Goal: Task Accomplishment & Management: Manage account settings

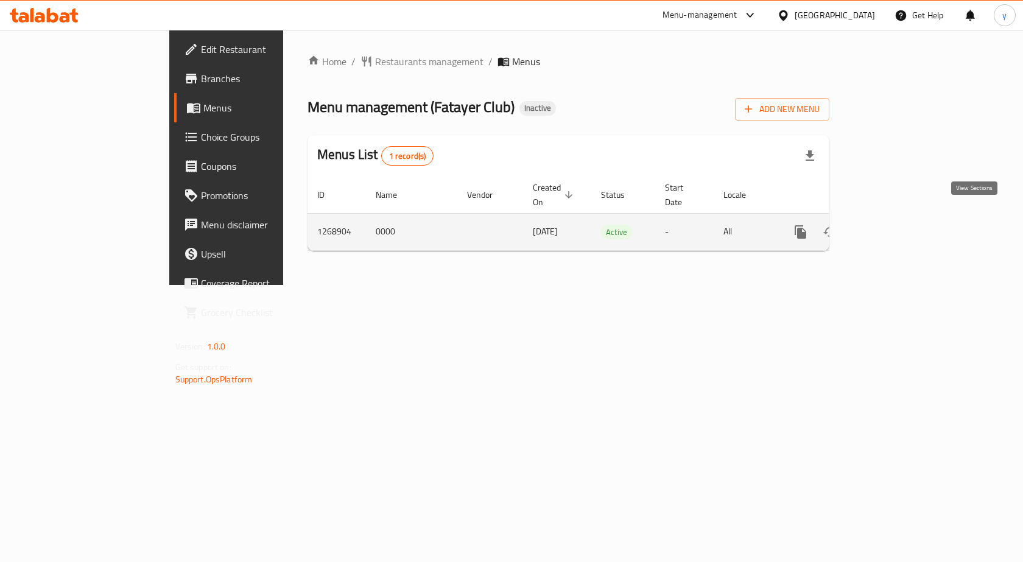
click at [903, 217] on link "enhanced table" at bounding box center [888, 231] width 29 height 29
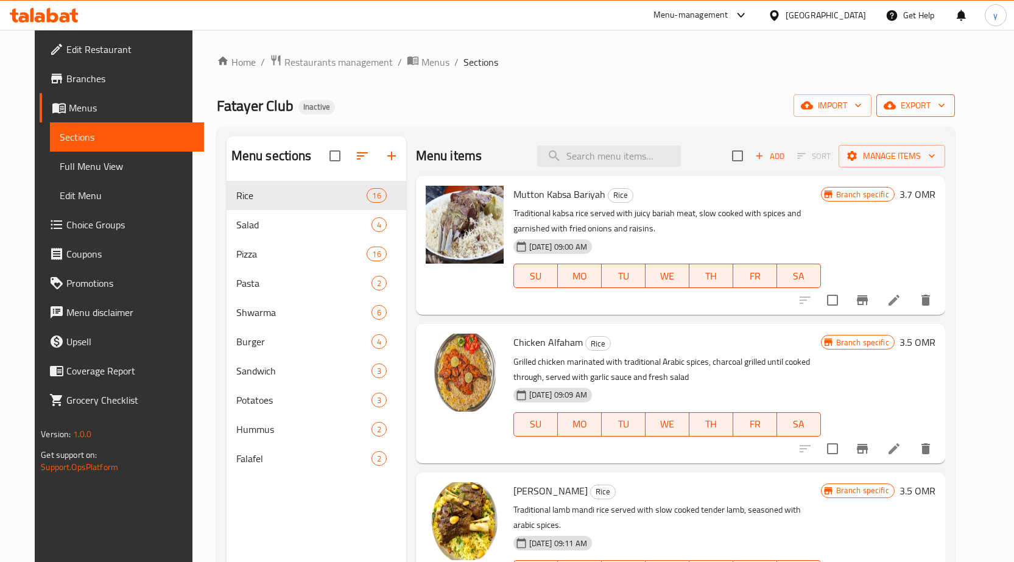
click at [936, 111] on span "export" at bounding box center [915, 105] width 59 height 15
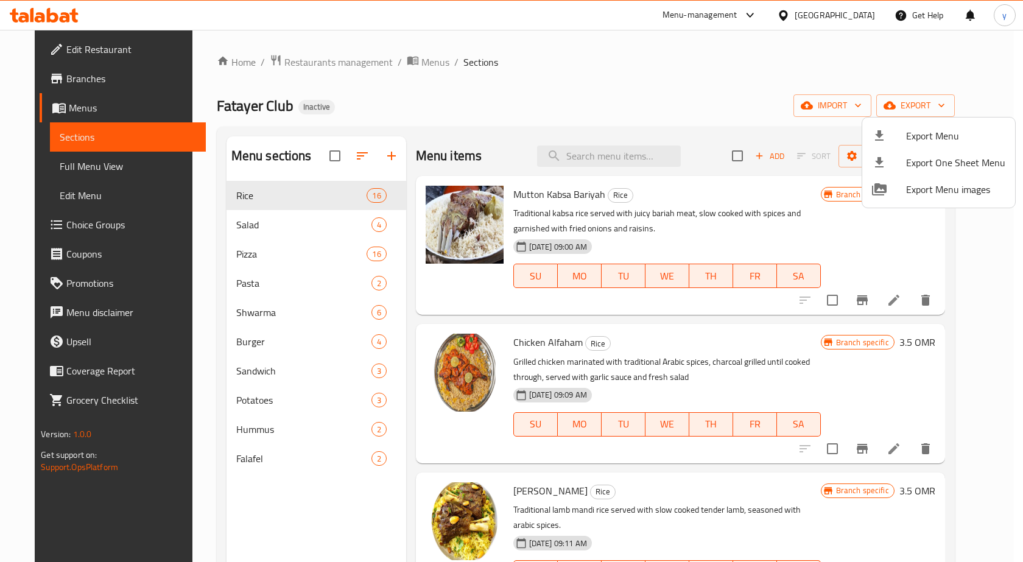
click at [886, 79] on div at bounding box center [511, 281] width 1023 height 562
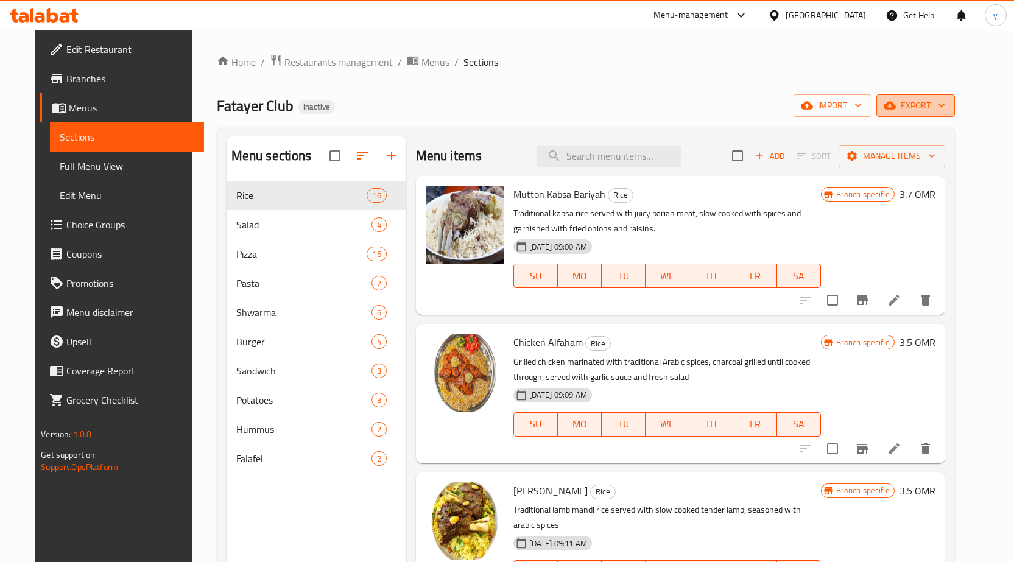
click at [945, 107] on span "export" at bounding box center [915, 105] width 59 height 15
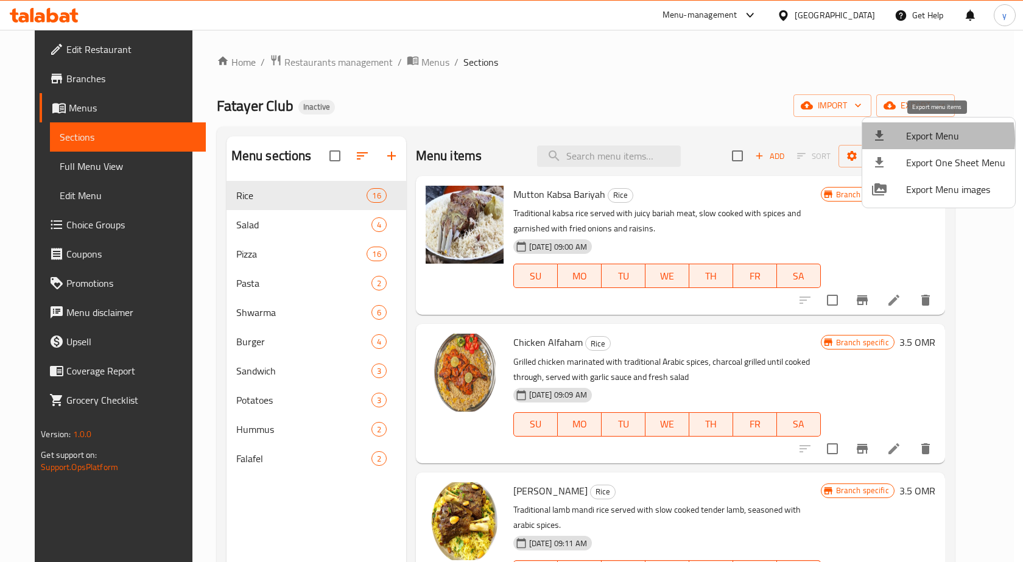
click at [915, 139] on span "Export Menu" at bounding box center [955, 136] width 99 height 15
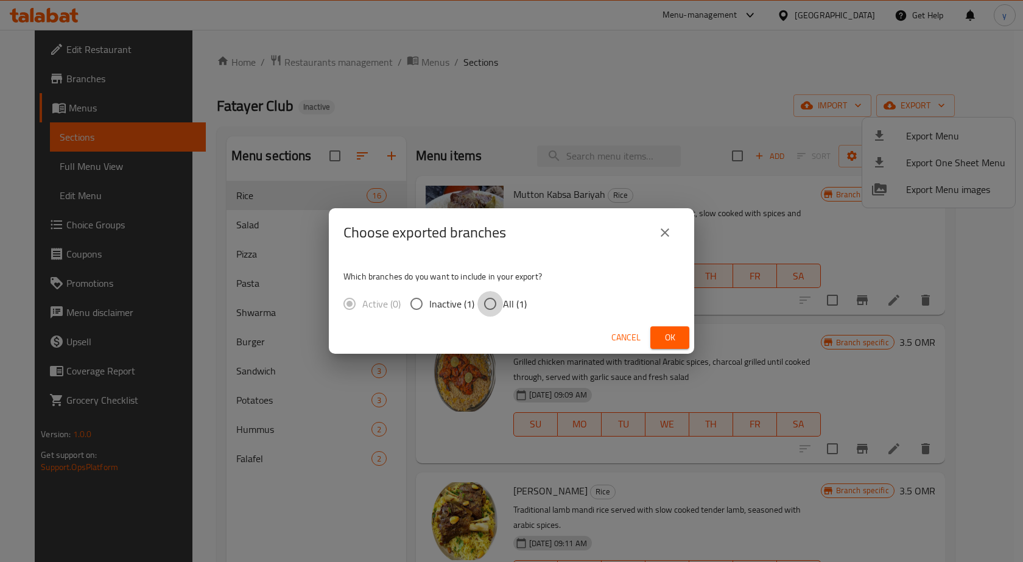
click at [491, 295] on input "All (1)" at bounding box center [491, 304] width 26 height 26
radio input "true"
click at [679, 332] on span "Ok" at bounding box center [669, 337] width 19 height 15
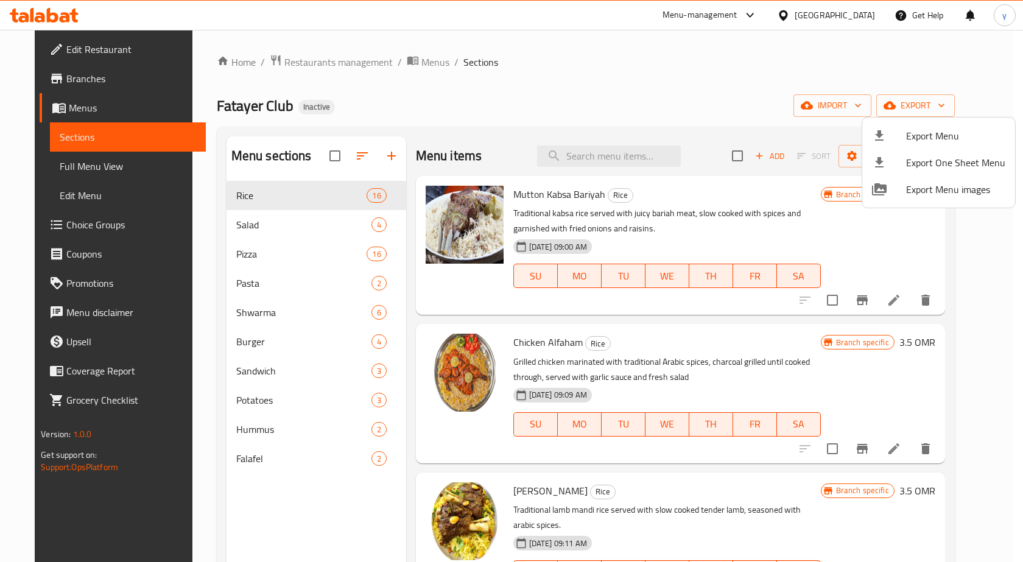
click at [514, 68] on div at bounding box center [511, 281] width 1023 height 562
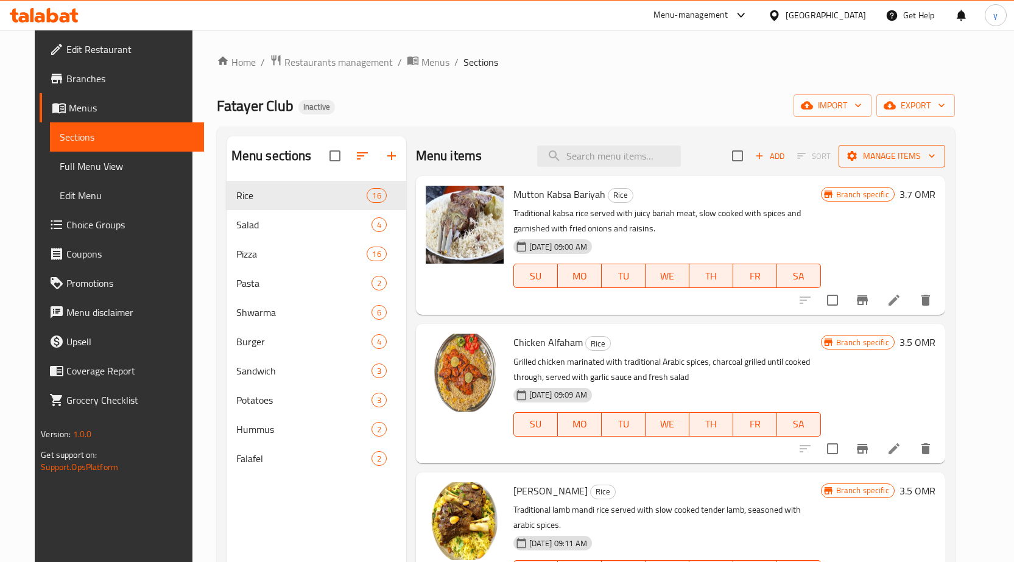
click at [936, 161] on span "Manage items" at bounding box center [892, 156] width 87 height 15
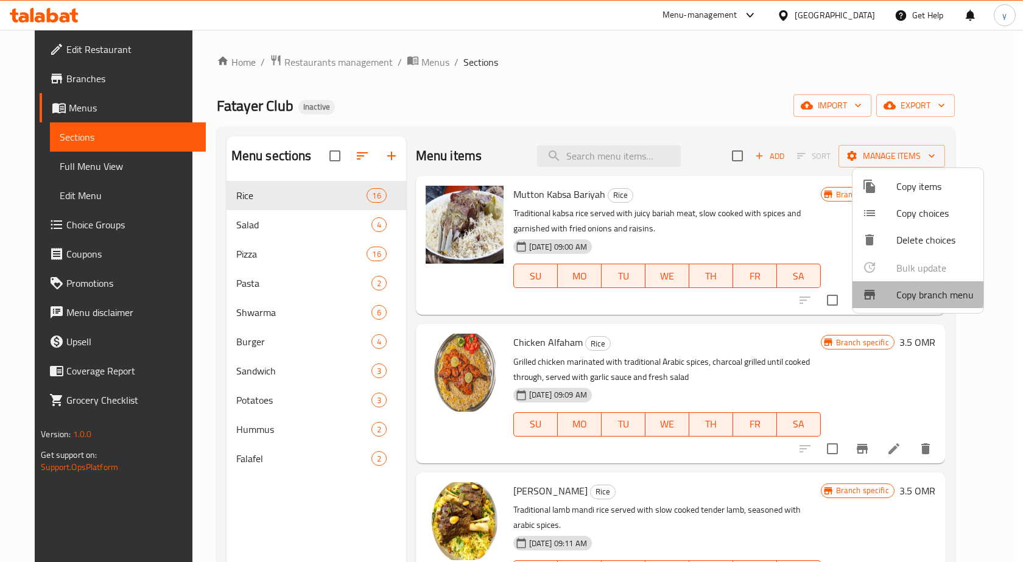
click at [874, 293] on icon at bounding box center [869, 295] width 11 height 10
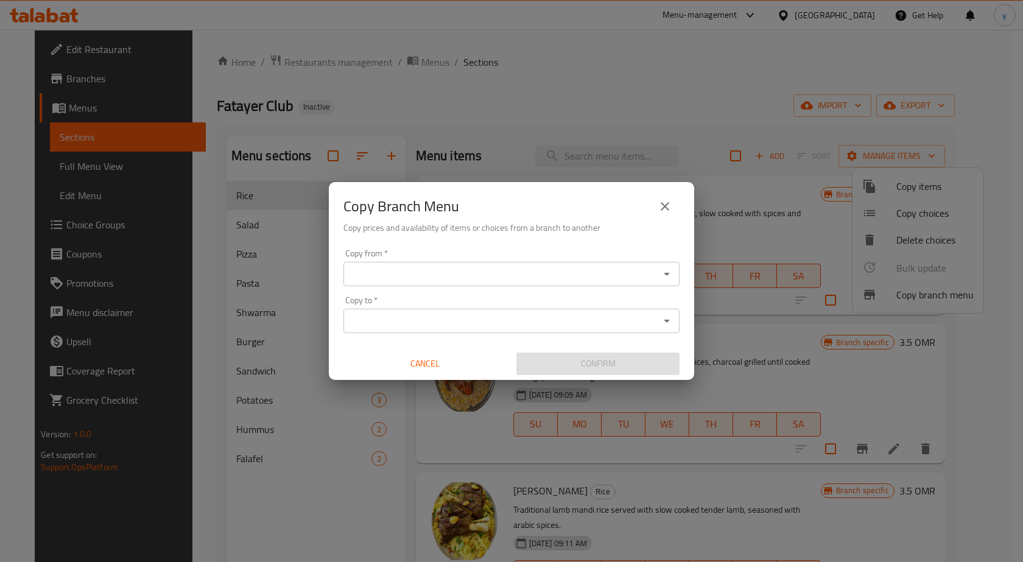
click at [645, 211] on div "Copy Branch Menu" at bounding box center [512, 206] width 336 height 29
click at [656, 207] on button "close" at bounding box center [665, 206] width 29 height 29
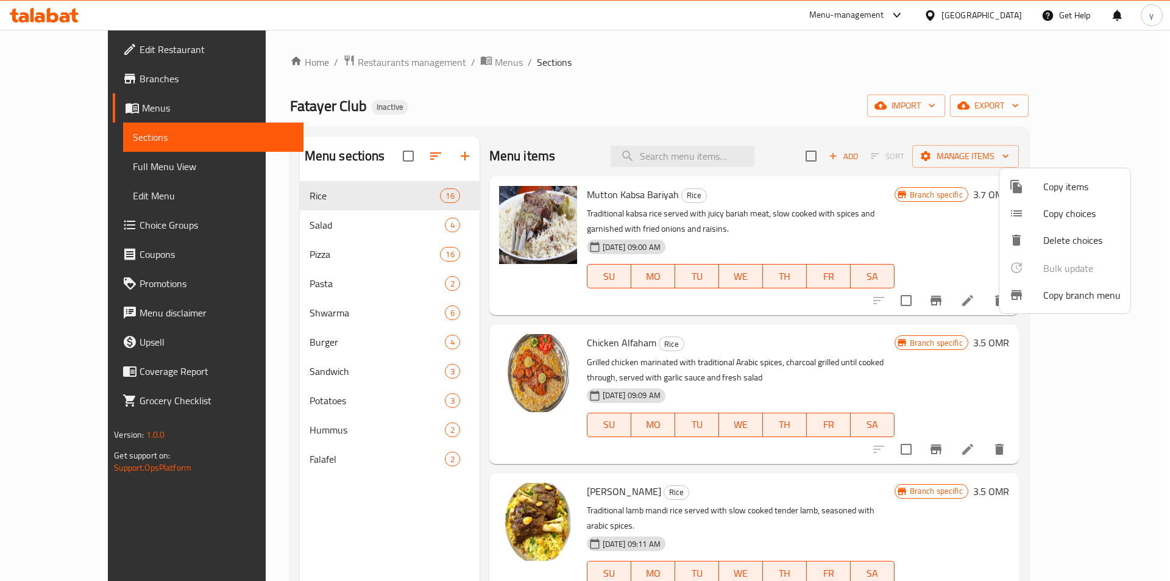
click at [1023, 181] on span "Copy items" at bounding box center [1081, 186] width 77 height 15
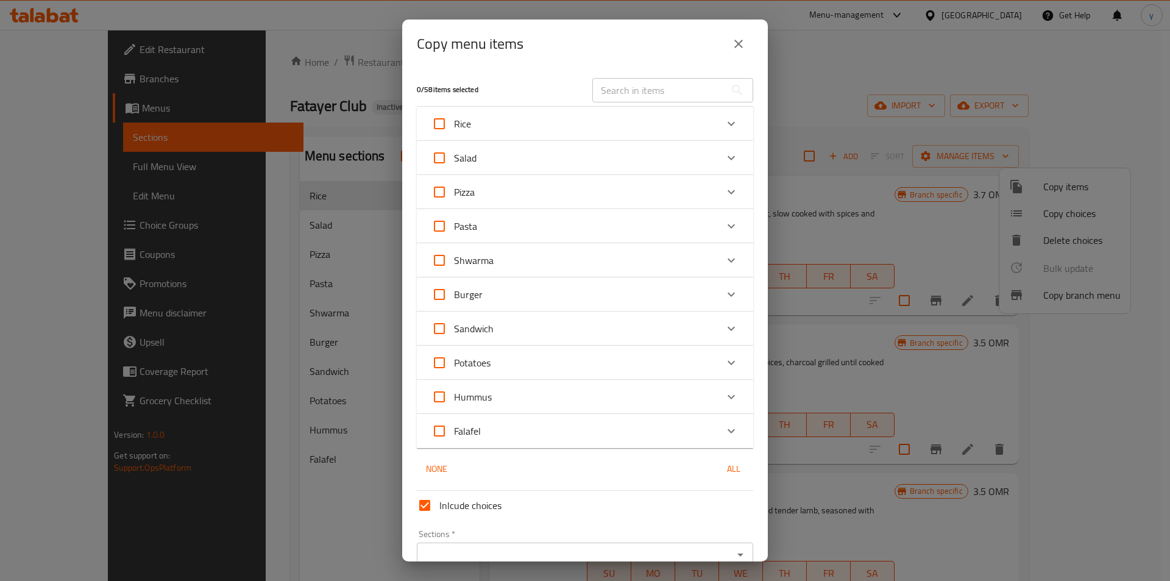
click at [729, 30] on div "Copy menu items" at bounding box center [585, 43] width 336 height 29
click at [733, 38] on icon "close" at bounding box center [738, 44] width 15 height 15
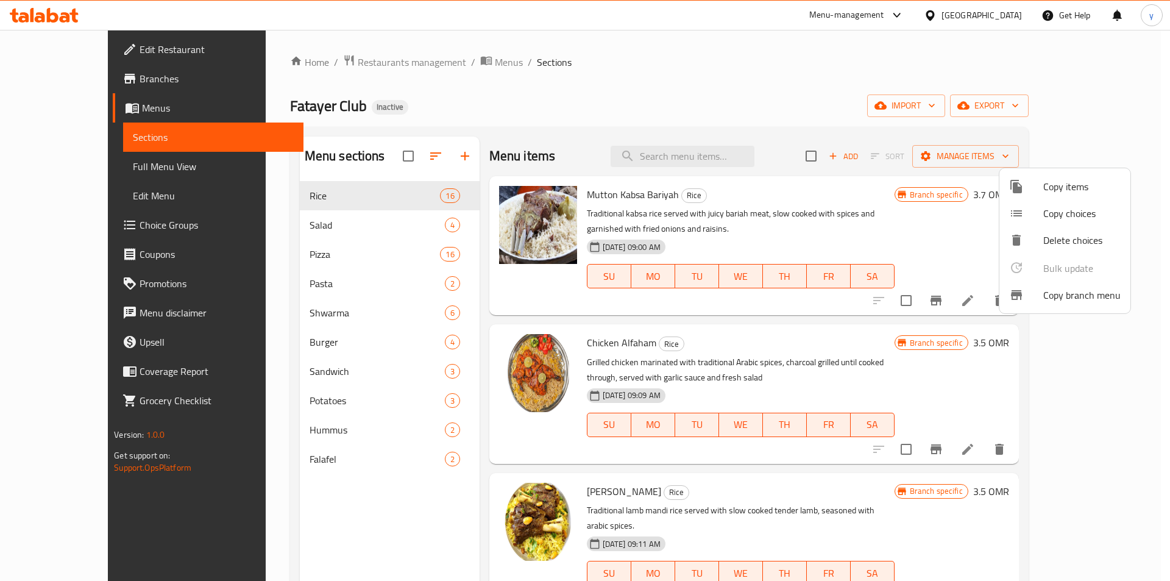
click at [895, 125] on div at bounding box center [585, 290] width 1170 height 581
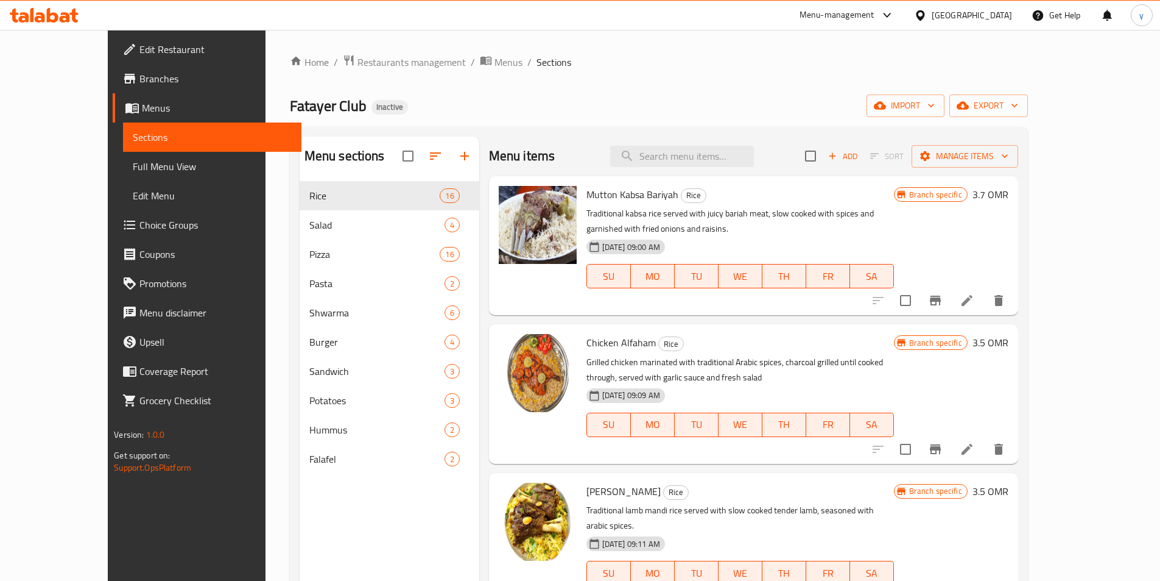
click at [991, 93] on div "Home / Restaurants management / Menus / Sections Fatayer Club Inactive import e…" at bounding box center [659, 390] width 738 height 673
click at [935, 102] on span "import" at bounding box center [906, 105] width 58 height 15
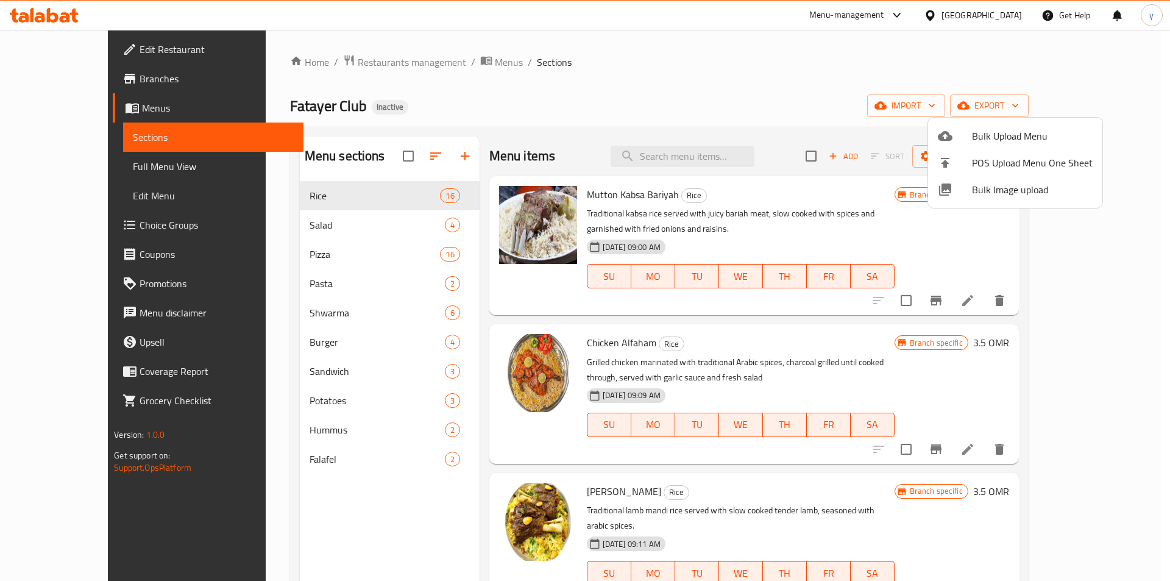
click at [1023, 111] on div at bounding box center [585, 290] width 1170 height 581
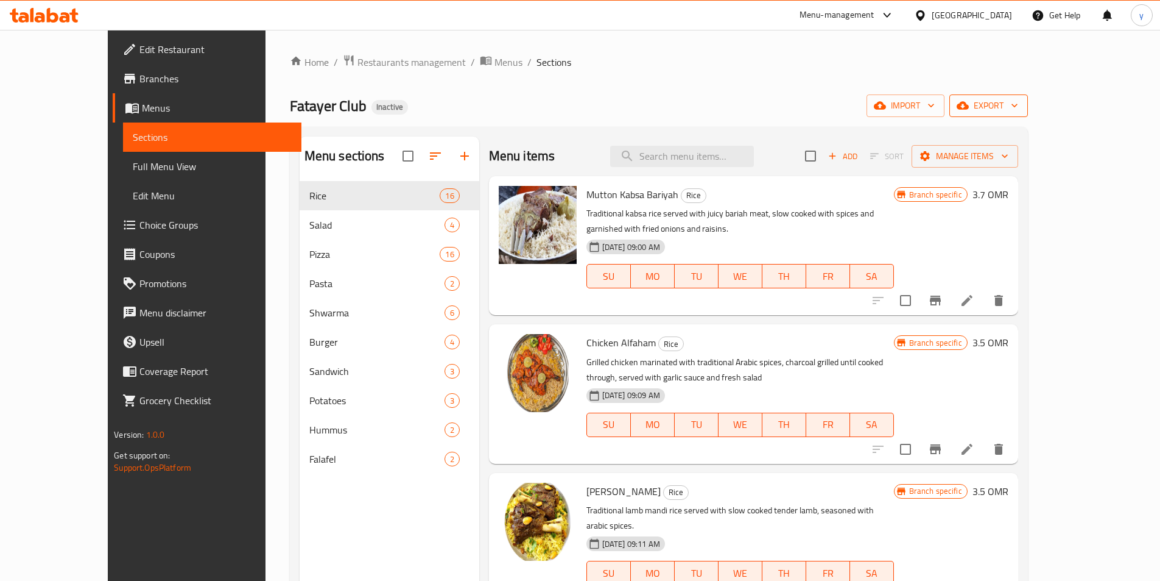
click at [1019, 110] on span "export" at bounding box center [988, 105] width 59 height 15
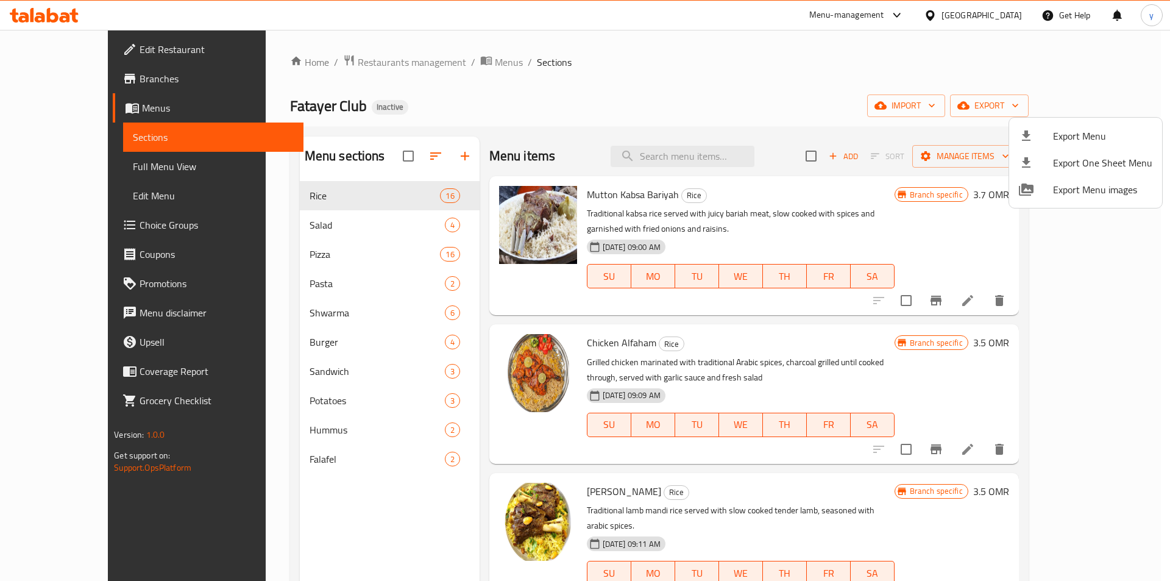
click at [91, 174] on div at bounding box center [585, 290] width 1170 height 581
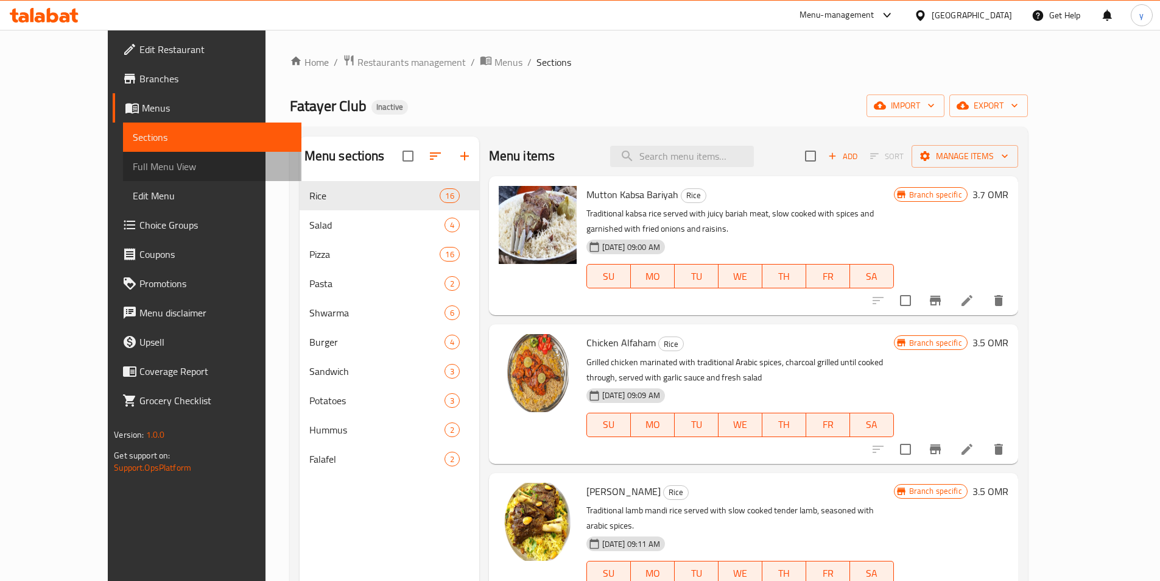
click at [133, 171] on span "Full Menu View" at bounding box center [212, 166] width 159 height 15
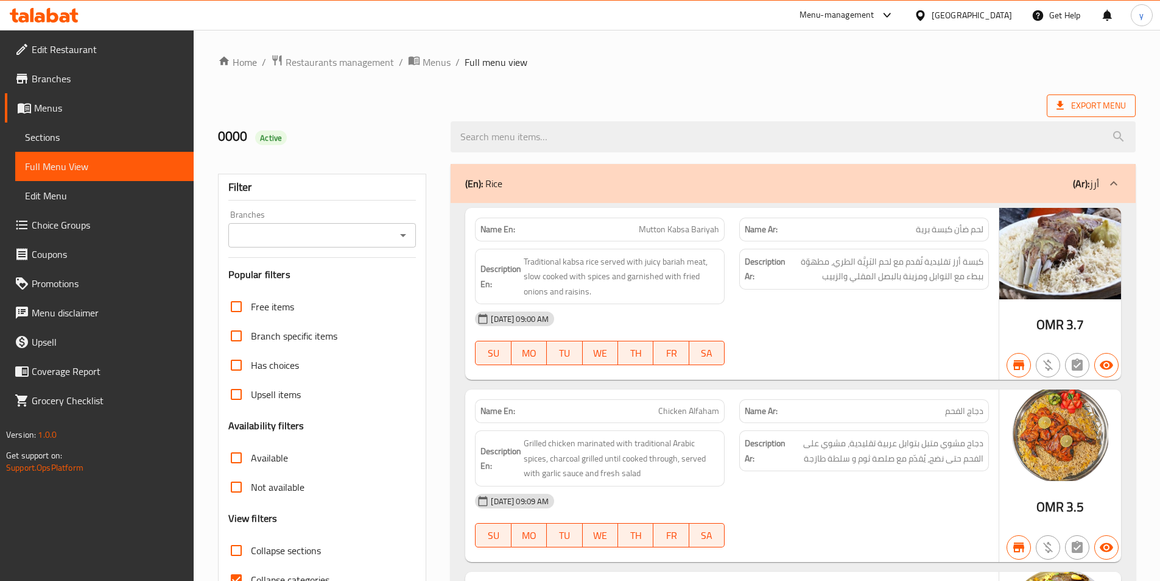
click at [1023, 116] on span "Export Menu" at bounding box center [1091, 105] width 89 height 23
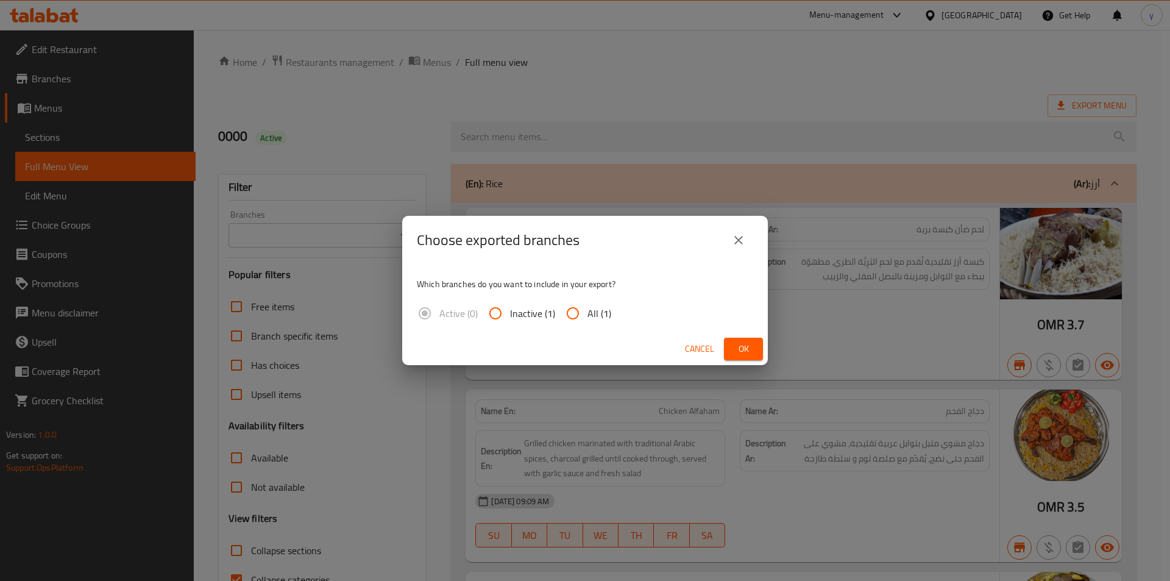
click at [584, 308] on input "All (1)" at bounding box center [572, 312] width 29 height 29
radio input "true"
click at [745, 341] on span "Ok" at bounding box center [742, 348] width 19 height 15
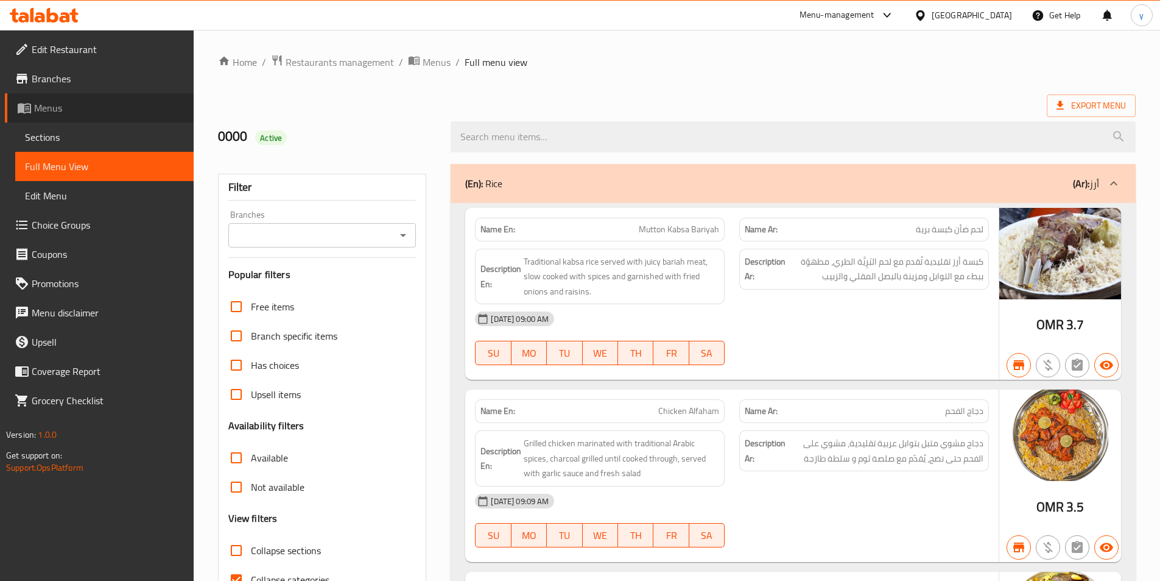
click at [69, 118] on link "Menus" at bounding box center [99, 107] width 189 height 29
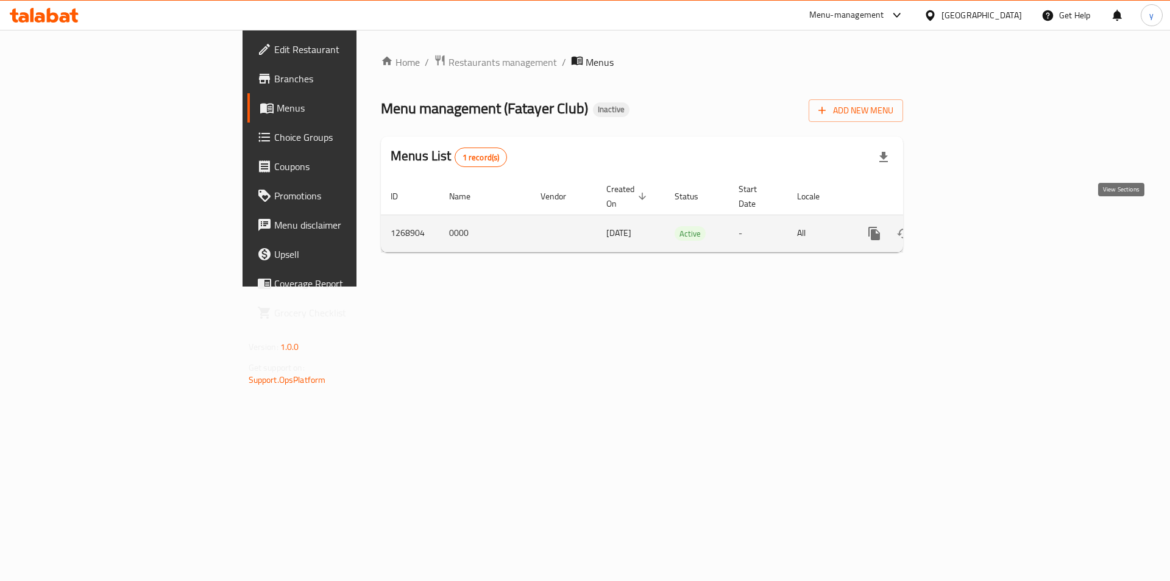
click at [976, 219] on link "enhanced table" at bounding box center [961, 233] width 29 height 29
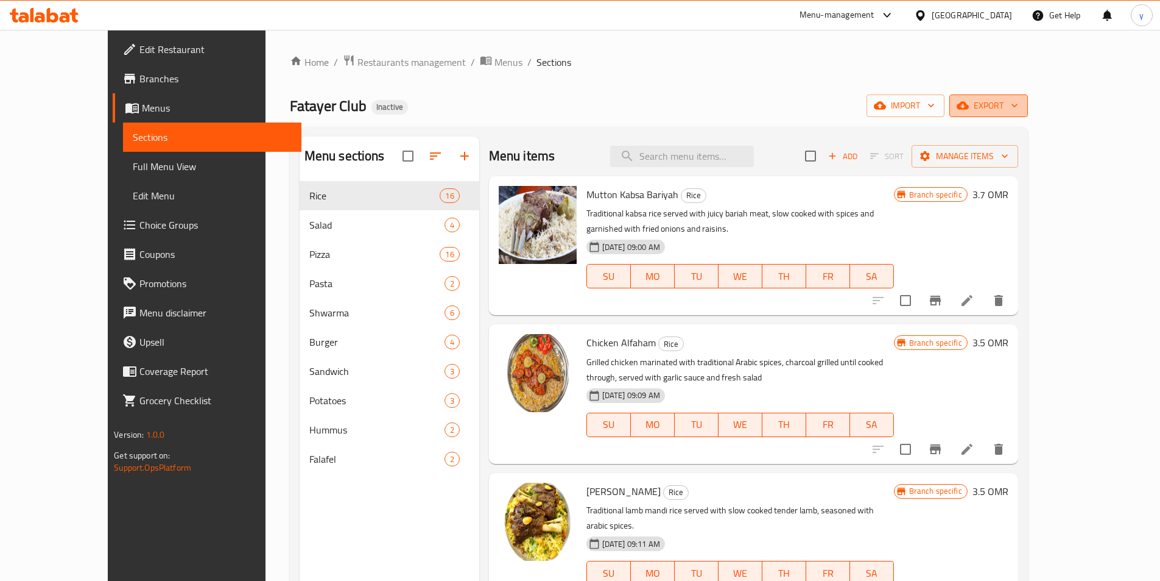
click at [1019, 107] on span "export" at bounding box center [988, 105] width 59 height 15
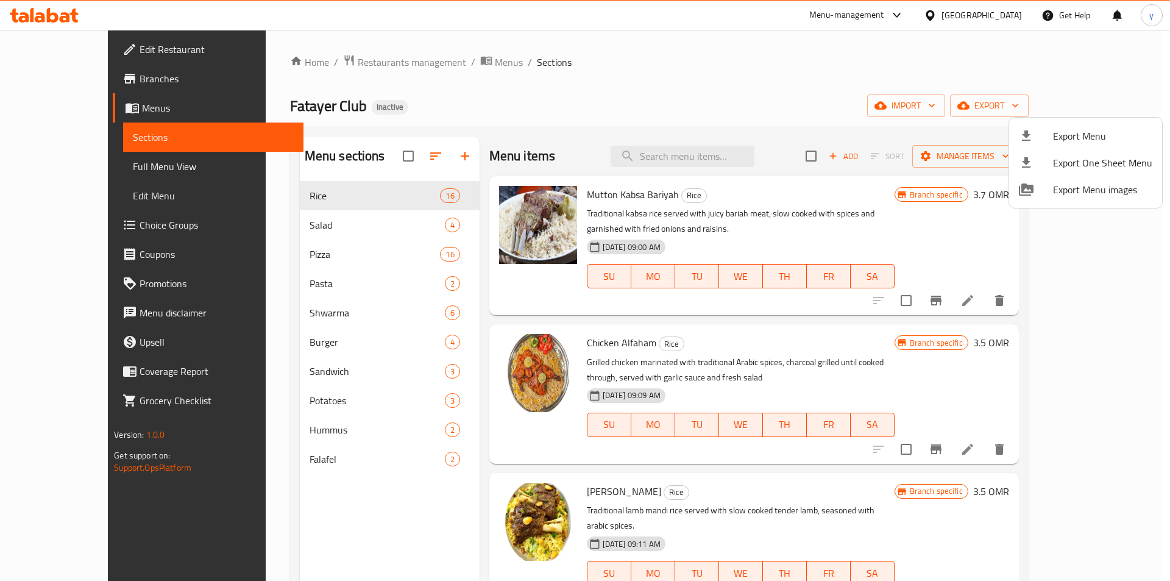
click at [1023, 103] on div at bounding box center [585, 290] width 1170 height 581
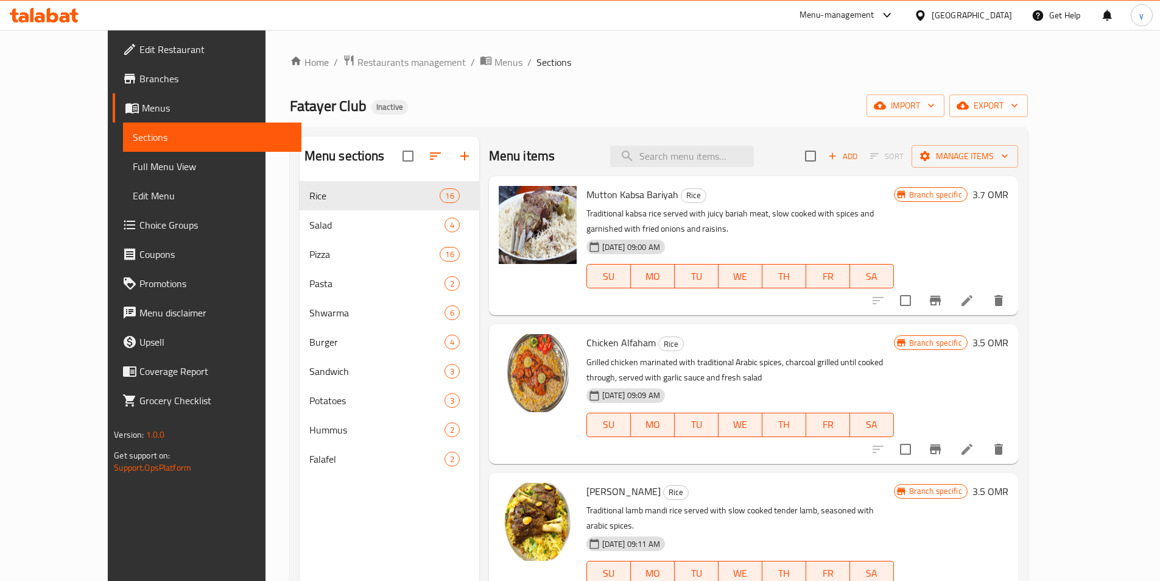
click at [938, 103] on icon "button" at bounding box center [931, 105] width 12 height 12
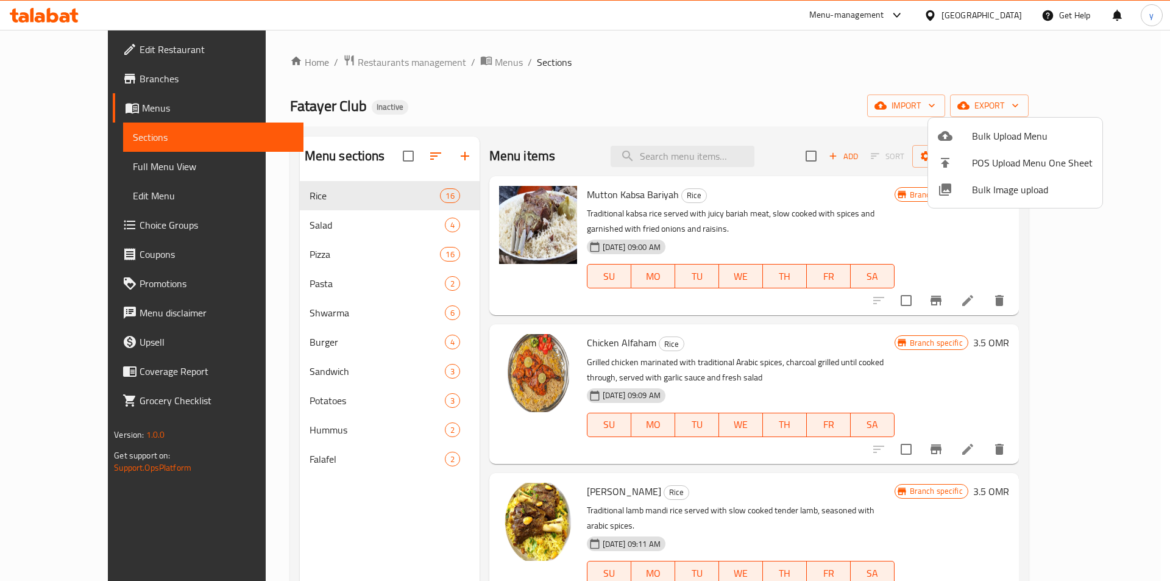
click at [939, 105] on div at bounding box center [585, 290] width 1170 height 581
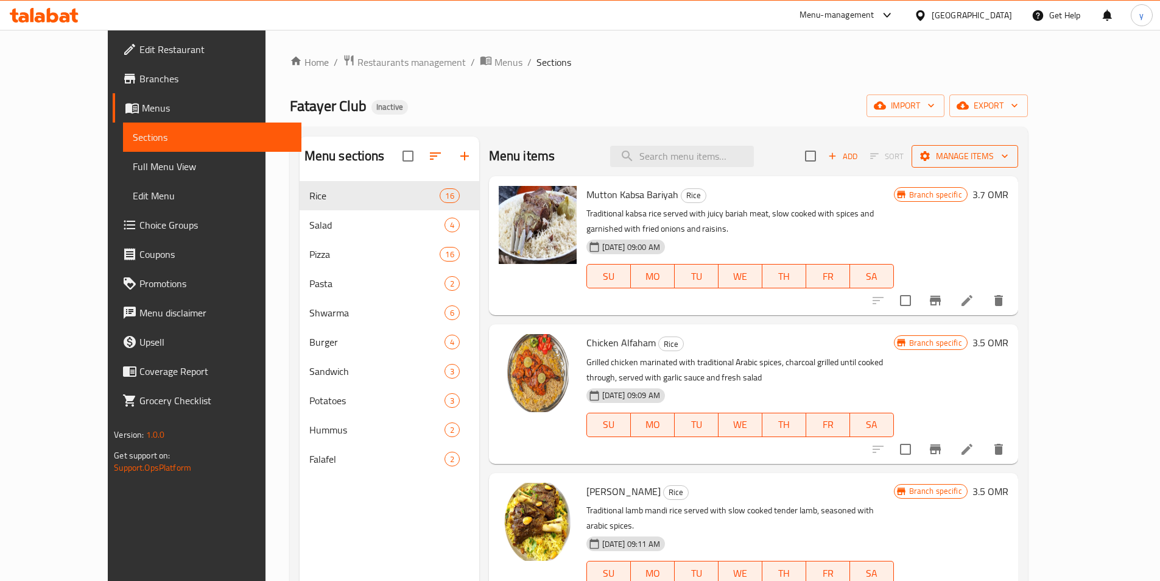
click at [1009, 157] on span "Manage items" at bounding box center [965, 156] width 87 height 15
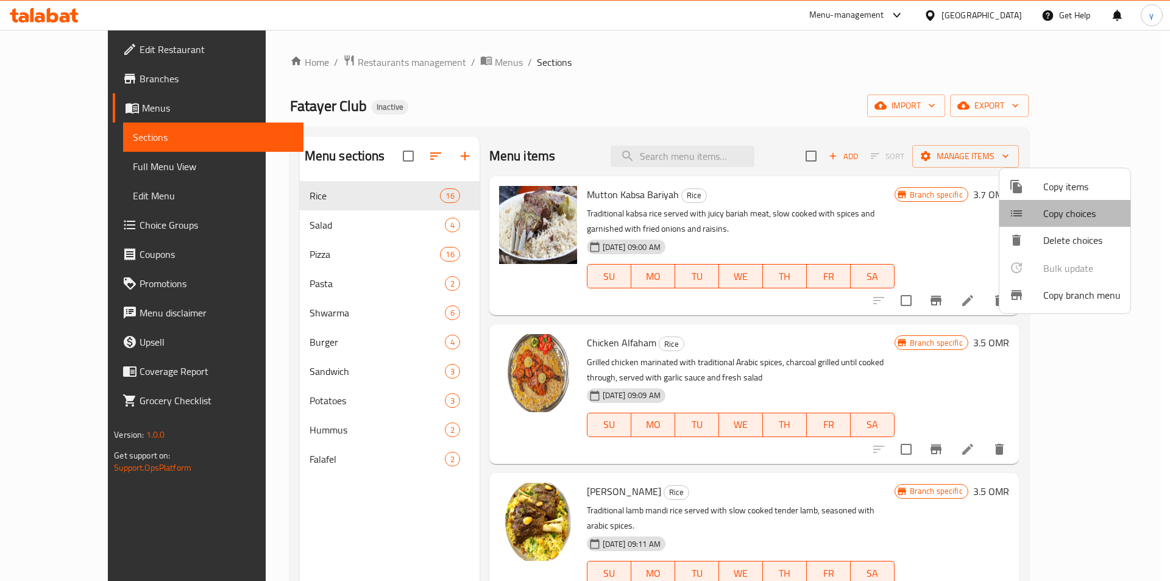
click at [1023, 222] on li "Copy choices" at bounding box center [1064, 213] width 131 height 27
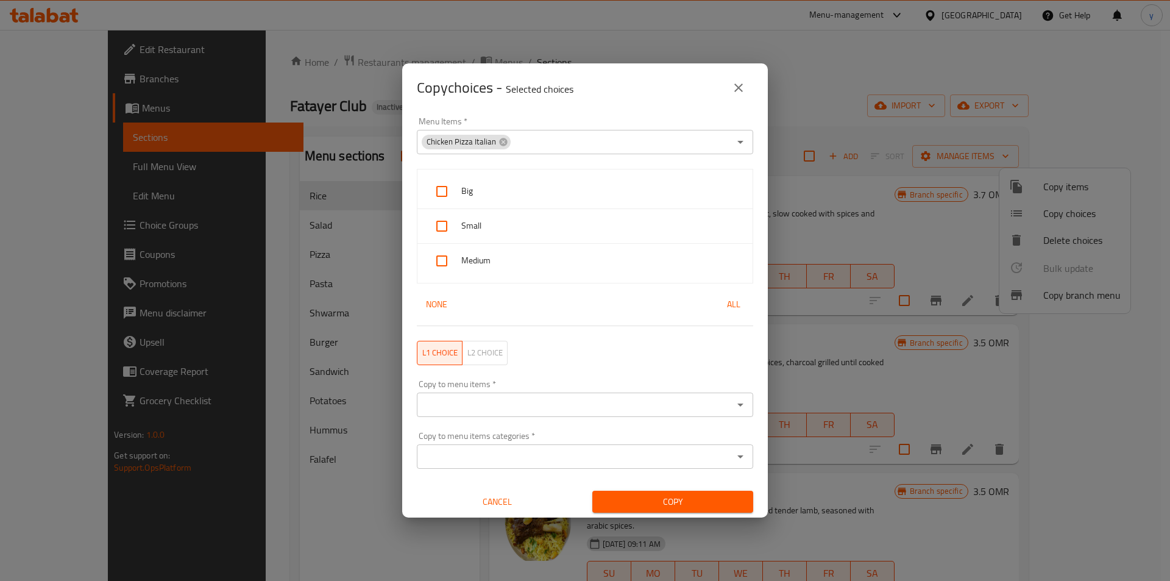
click at [740, 93] on icon "close" at bounding box center [738, 87] width 15 height 15
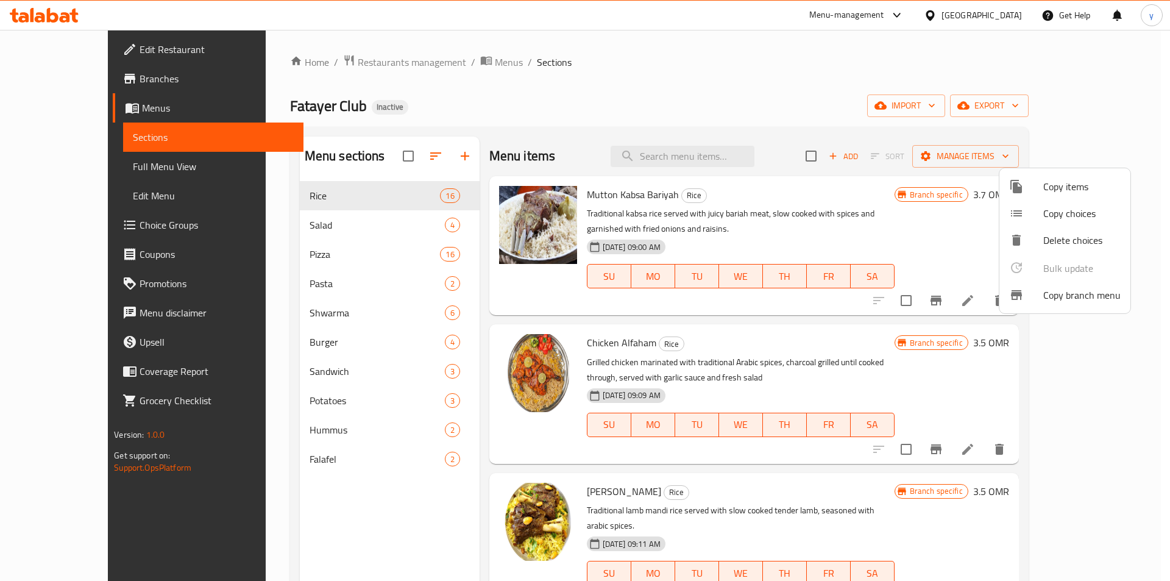
click at [1023, 189] on span "Copy items" at bounding box center [1081, 186] width 77 height 15
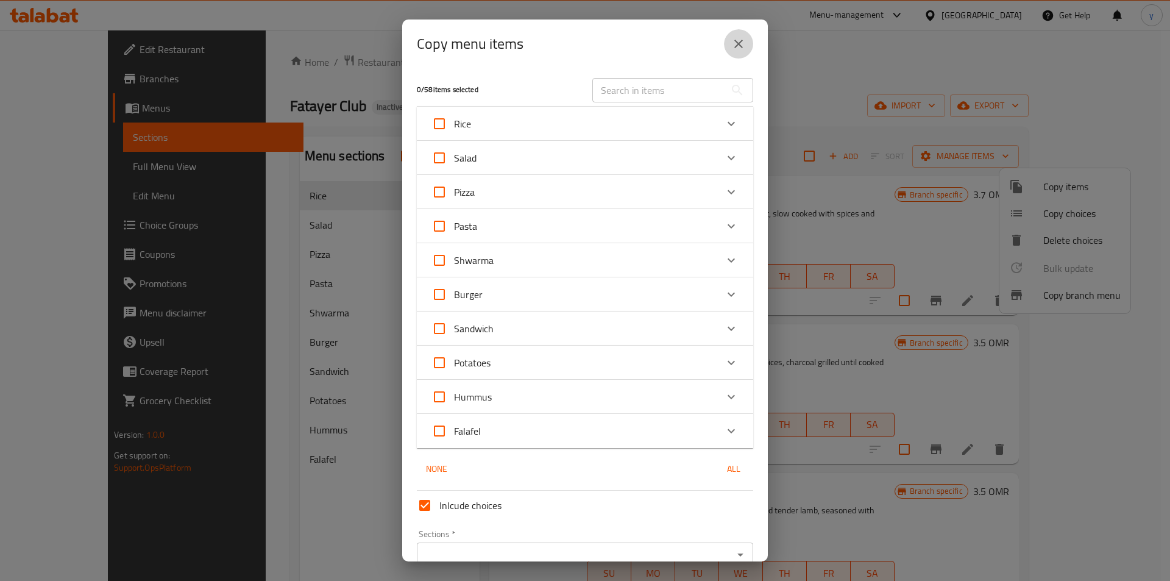
click at [735, 42] on icon "close" at bounding box center [738, 44] width 15 height 15
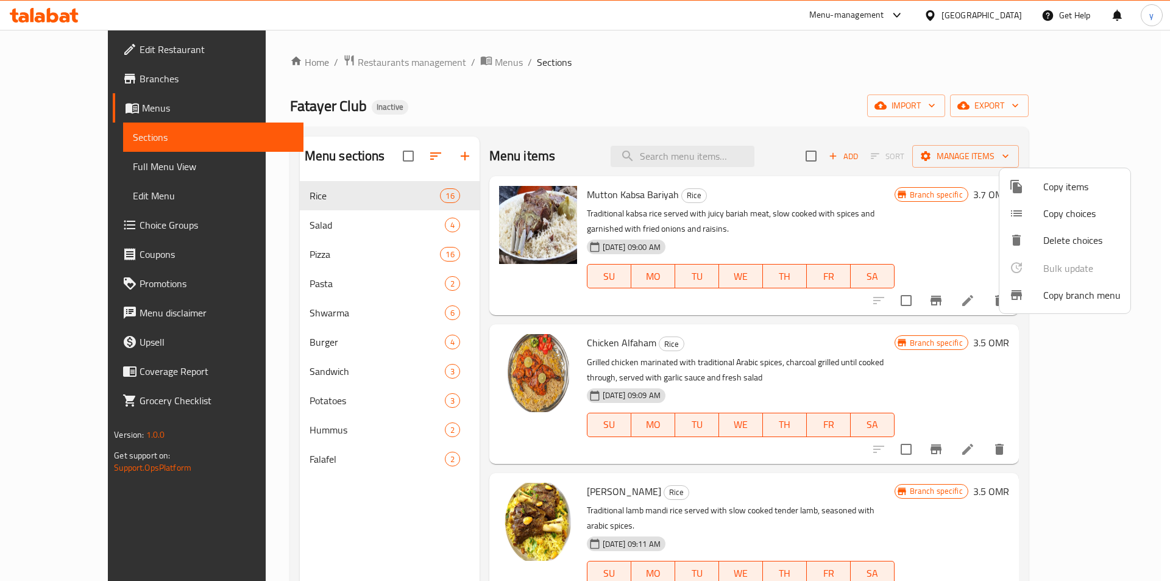
click at [1023, 292] on span "Copy branch menu" at bounding box center [1081, 295] width 77 height 15
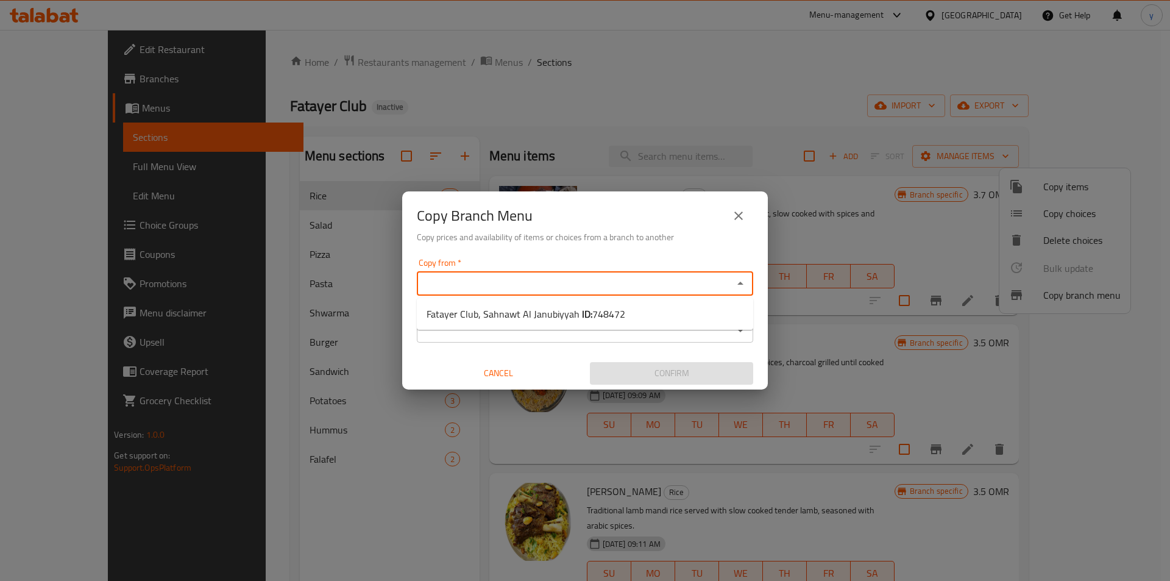
click at [673, 286] on input "Copy from   *" at bounding box center [574, 283] width 309 height 17
click at [720, 146] on div "Copy Branch Menu Copy prices and availability of items or choices from a branch…" at bounding box center [585, 290] width 1170 height 581
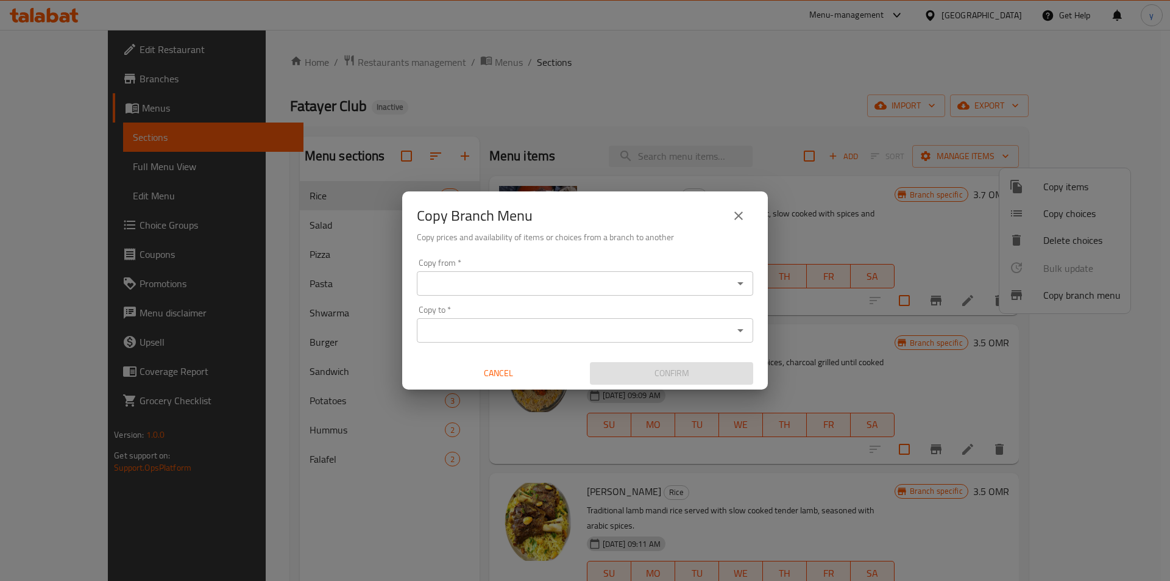
click at [753, 221] on div "Copy Branch Menu Copy prices and availability of items or choices from a branch…" at bounding box center [584, 222] width 365 height 62
click at [735, 217] on icon "close" at bounding box center [738, 215] width 15 height 15
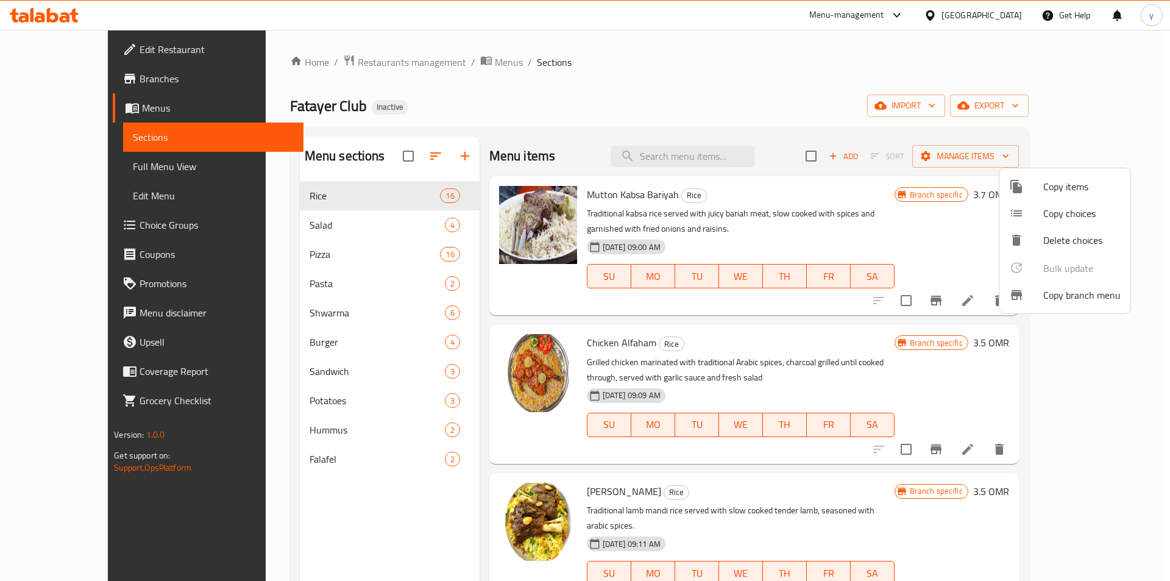
click at [1023, 102] on div at bounding box center [585, 290] width 1170 height 581
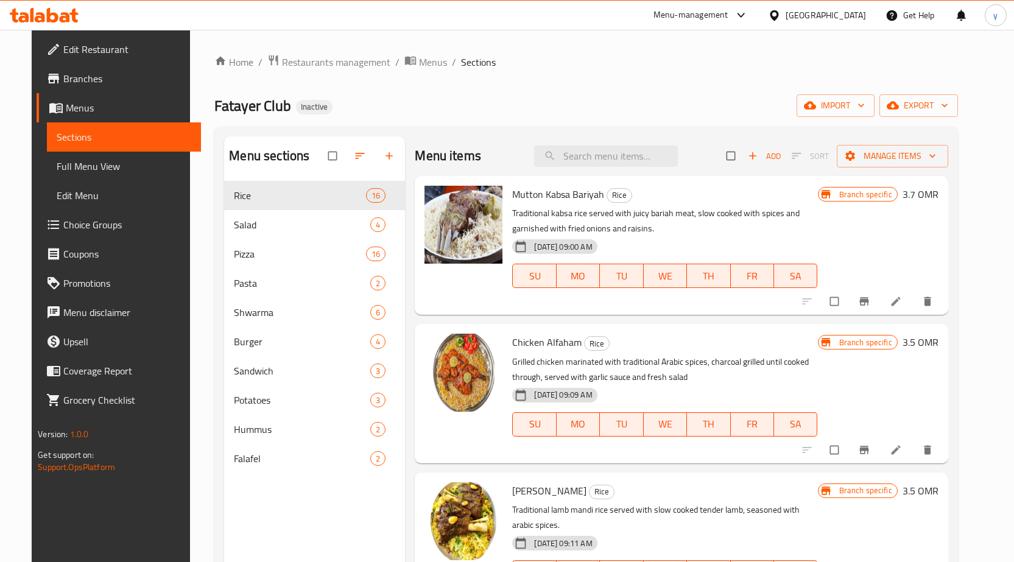
click at [87, 81] on span "Branches" at bounding box center [127, 78] width 128 height 15
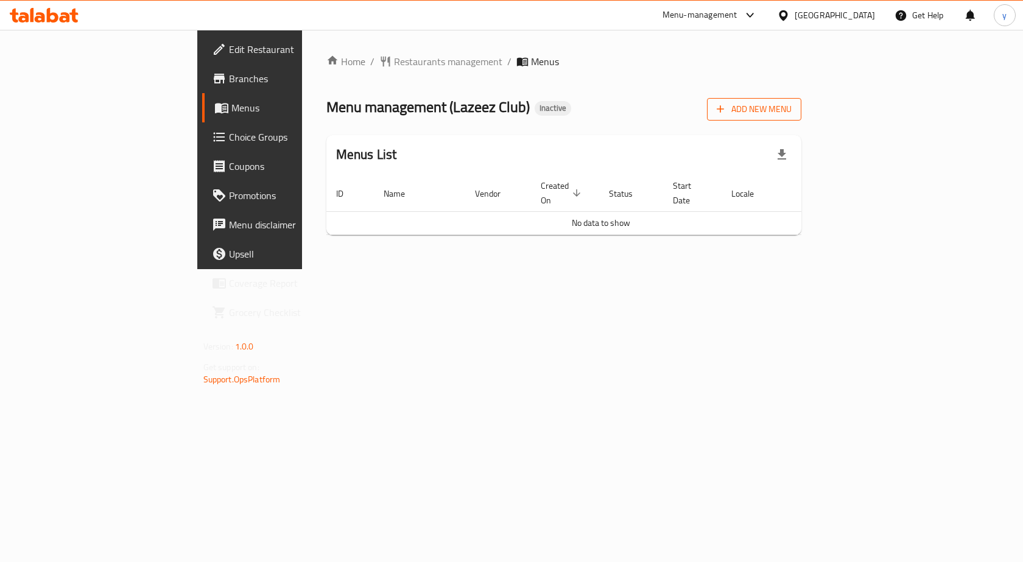
click at [792, 108] on span "Add New Menu" at bounding box center [754, 109] width 75 height 15
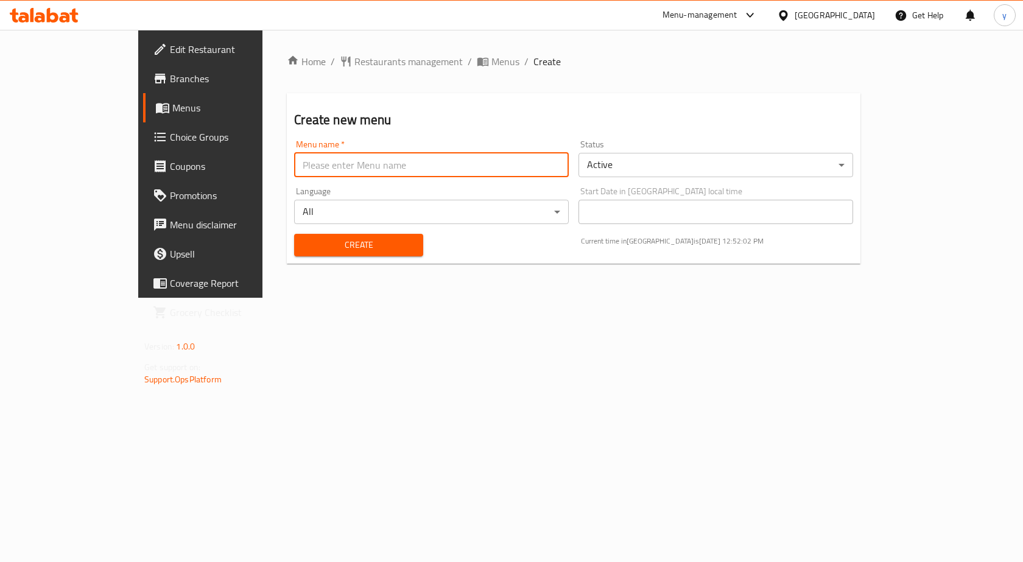
click at [373, 172] on input "text" at bounding box center [431, 165] width 275 height 24
type input "menu"
click at [304, 240] on span "Create" at bounding box center [358, 245] width 109 height 15
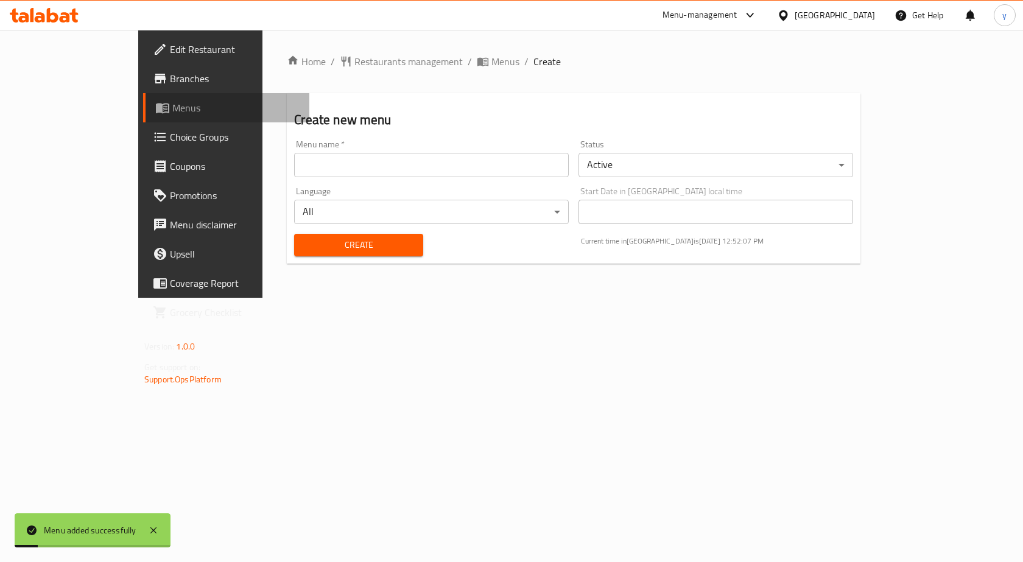
click at [172, 104] on span "Menus" at bounding box center [235, 108] width 127 height 15
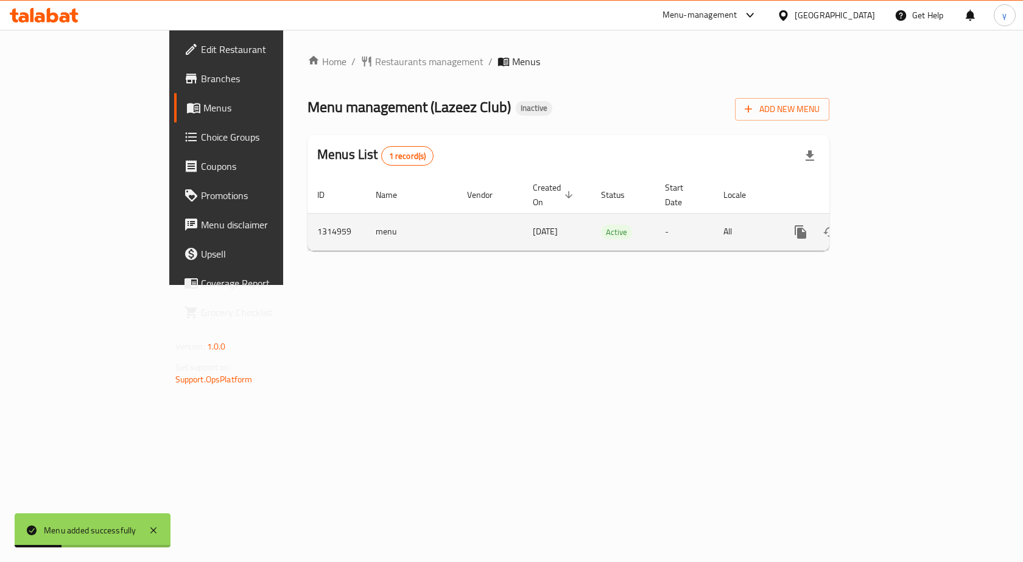
click at [903, 217] on link "enhanced table" at bounding box center [888, 231] width 29 height 29
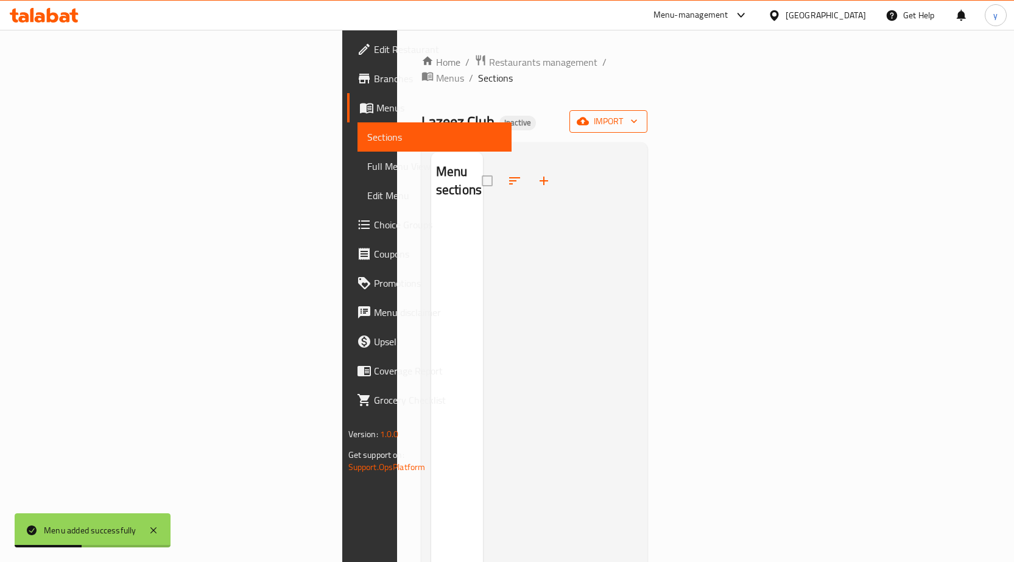
click at [648, 110] on button "import" at bounding box center [609, 121] width 78 height 23
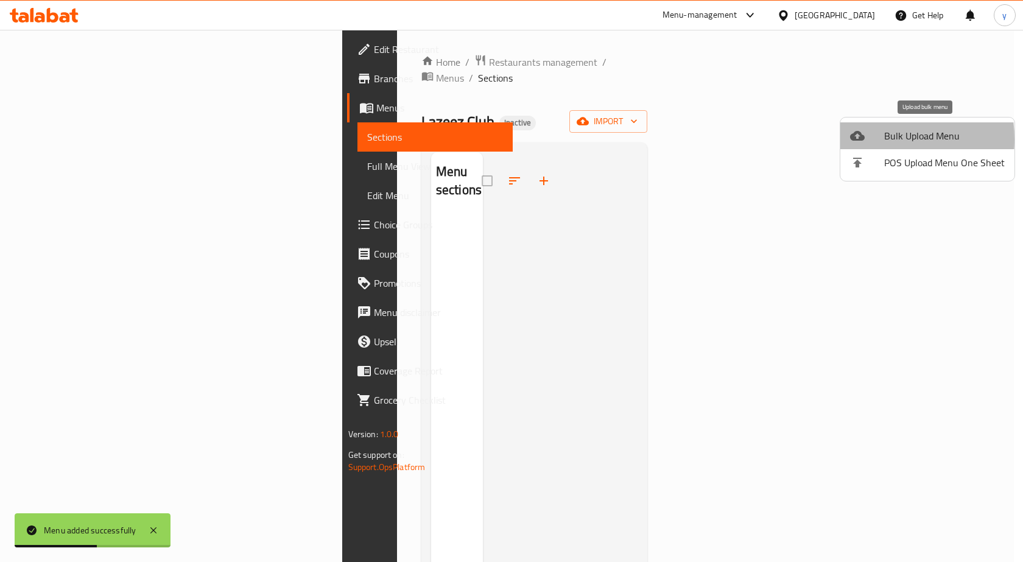
click at [861, 139] on icon at bounding box center [857, 136] width 15 height 10
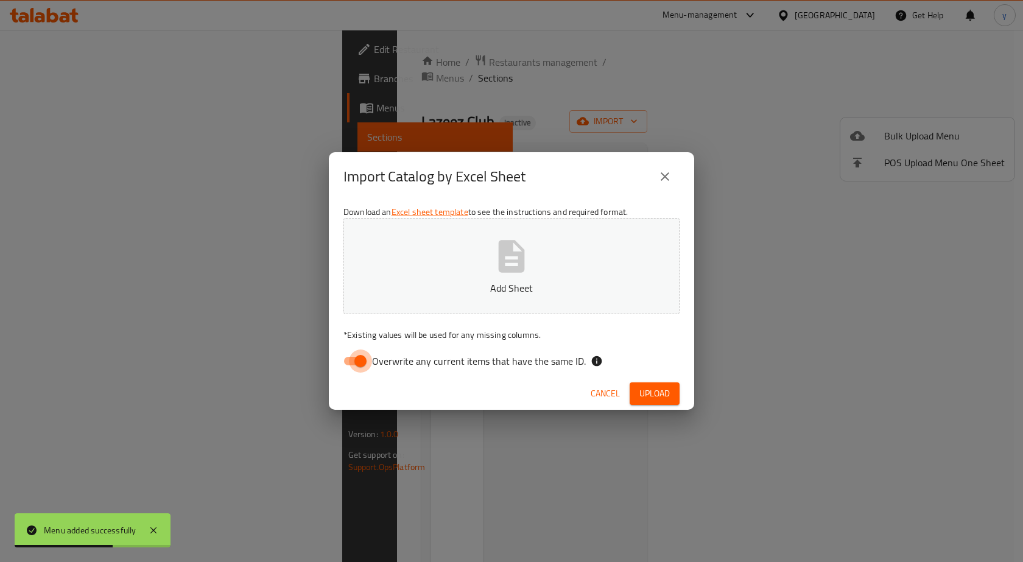
click at [353, 365] on input "Overwrite any current items that have the same ID." at bounding box center [360, 361] width 69 height 23
checkbox input "false"
click at [462, 289] on p "Add Sheet" at bounding box center [511, 288] width 298 height 15
click at [675, 395] on button "Upload" at bounding box center [655, 394] width 50 height 23
click at [232, 346] on div "Import Catalog by Excel Sheet Download an Excel sheet template to see the instr…" at bounding box center [511, 281] width 1023 height 562
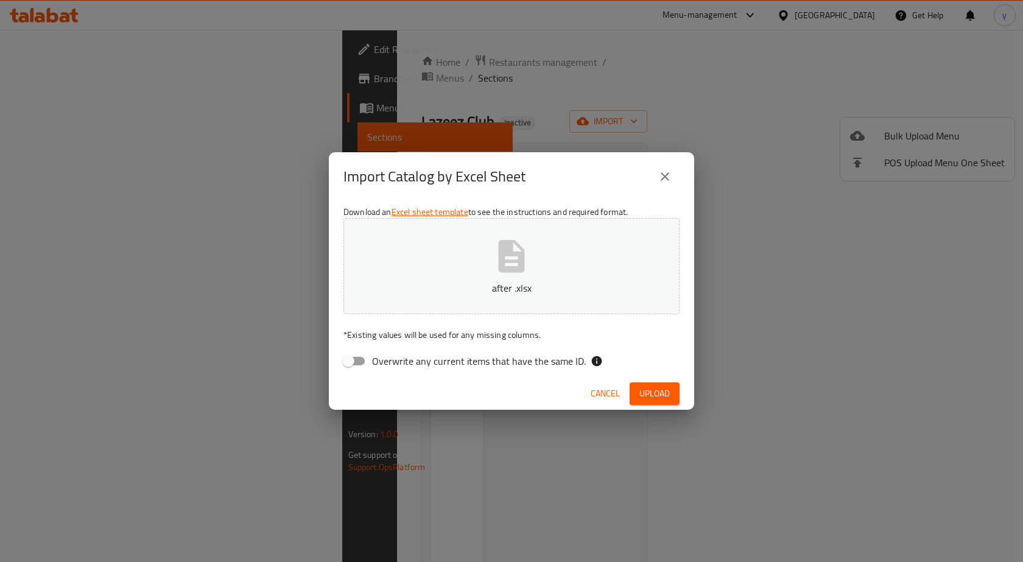
click at [604, 400] on span "Cancel" at bounding box center [605, 393] width 29 height 15
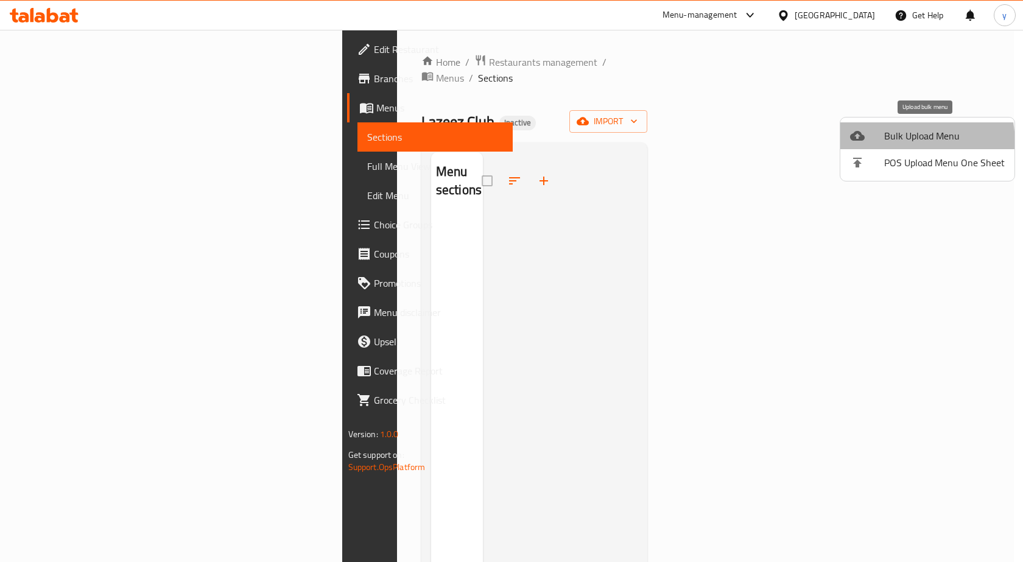
click at [868, 145] on li "Bulk Upload Menu" at bounding box center [928, 135] width 174 height 27
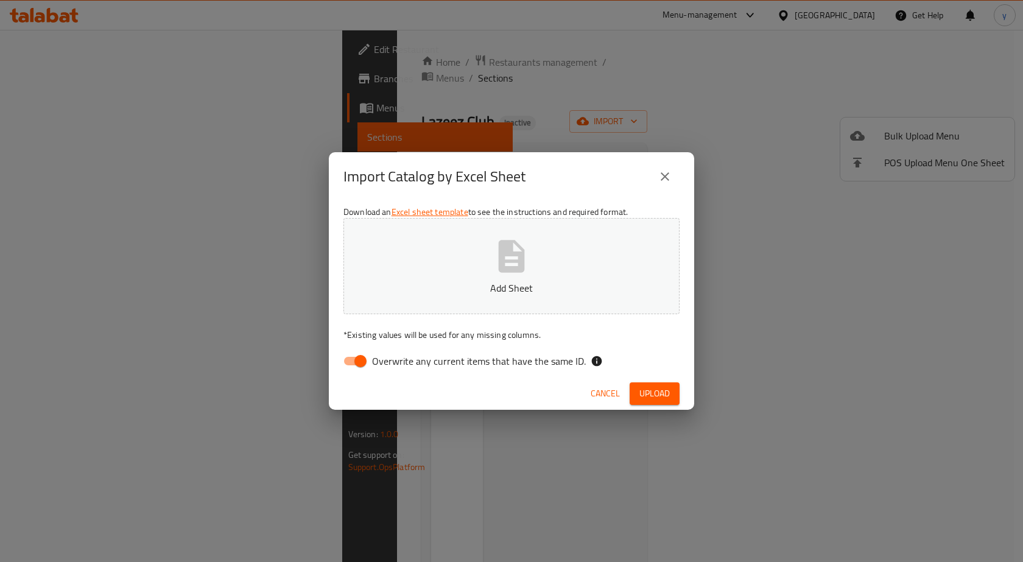
click at [545, 261] on button "Add Sheet" at bounding box center [512, 266] width 336 height 96
click at [425, 356] on span "Overwrite any current items that have the same ID." at bounding box center [479, 361] width 214 height 15
click at [395, 356] on input "Overwrite any current items that have the same ID." at bounding box center [360, 361] width 69 height 23
checkbox input "false"
click at [650, 384] on button "Upload" at bounding box center [655, 394] width 50 height 23
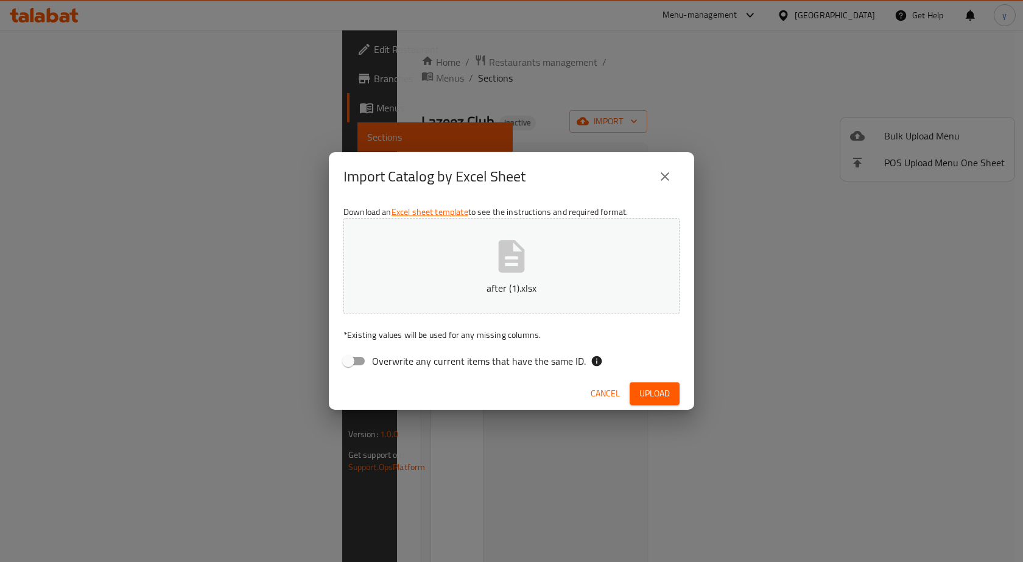
click at [554, 252] on button "after (1).xlsx" at bounding box center [512, 266] width 336 height 96
click at [646, 385] on button "Upload" at bounding box center [655, 394] width 50 height 23
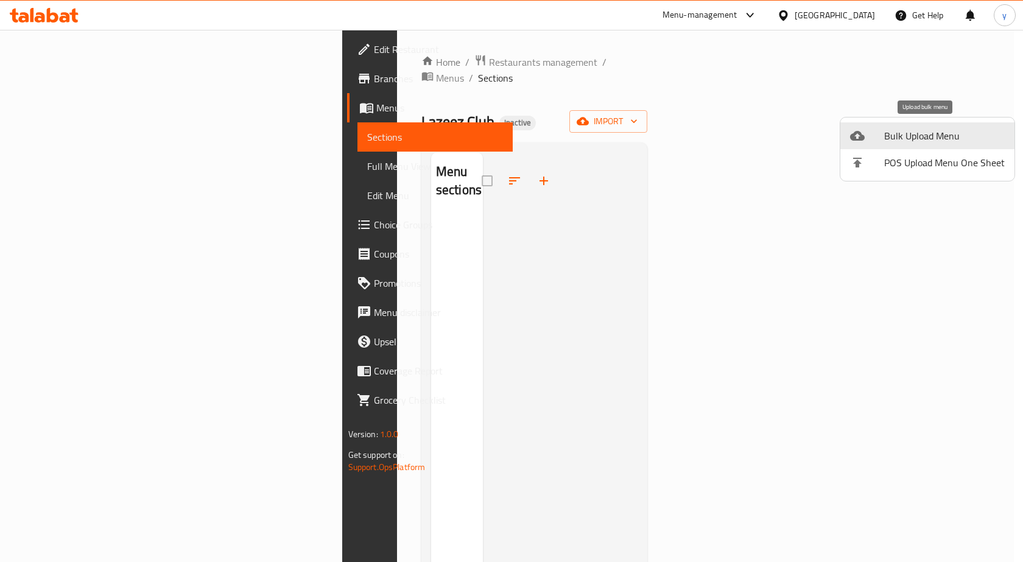
drag, startPoint x: 629, startPoint y: 73, endPoint x: 656, endPoint y: 96, distance: 35.0
click at [629, 73] on div at bounding box center [511, 281] width 1023 height 562
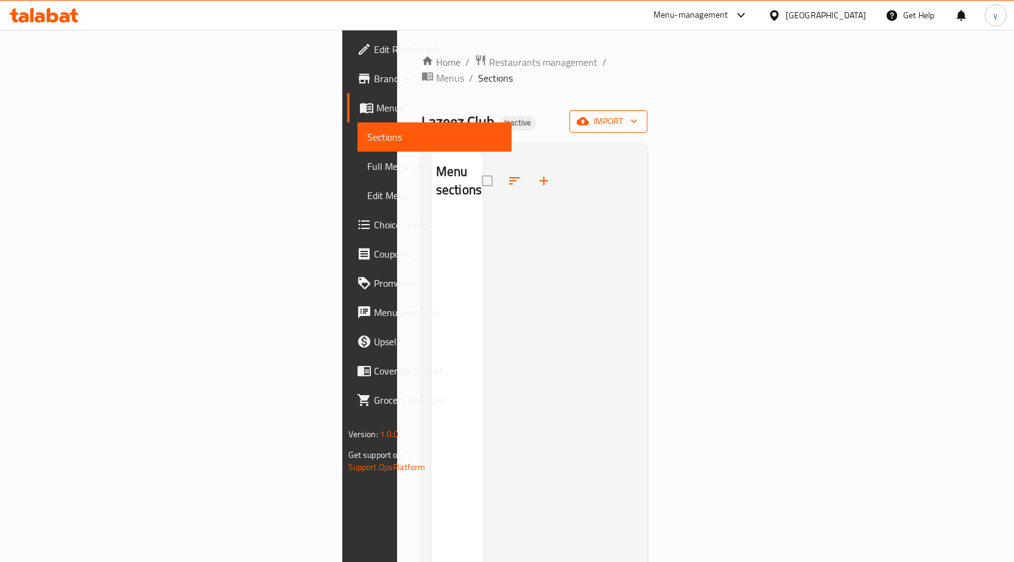
click at [648, 110] on button "import" at bounding box center [609, 121] width 78 height 23
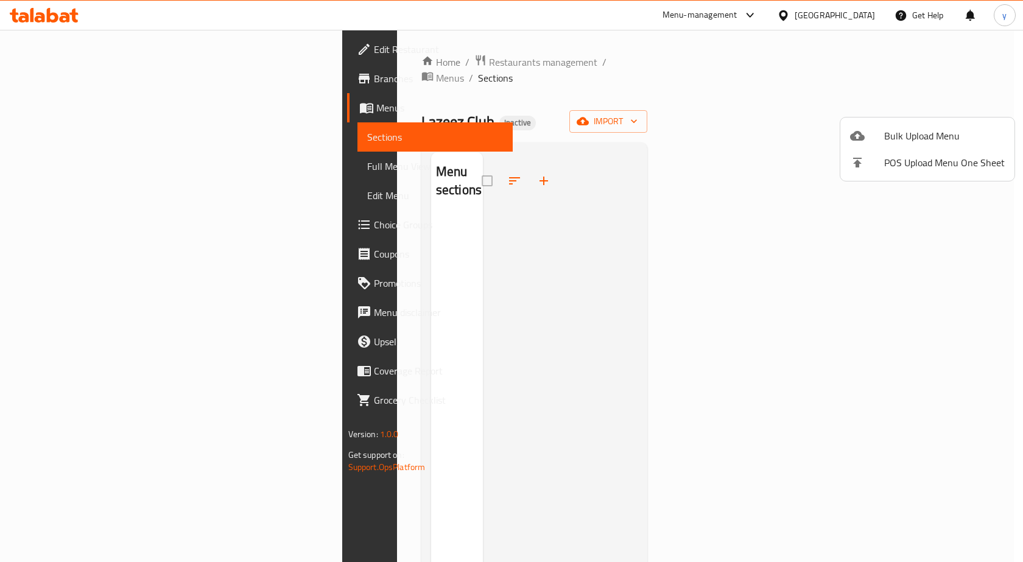
click at [889, 138] on span "Bulk Upload Menu" at bounding box center [945, 136] width 121 height 15
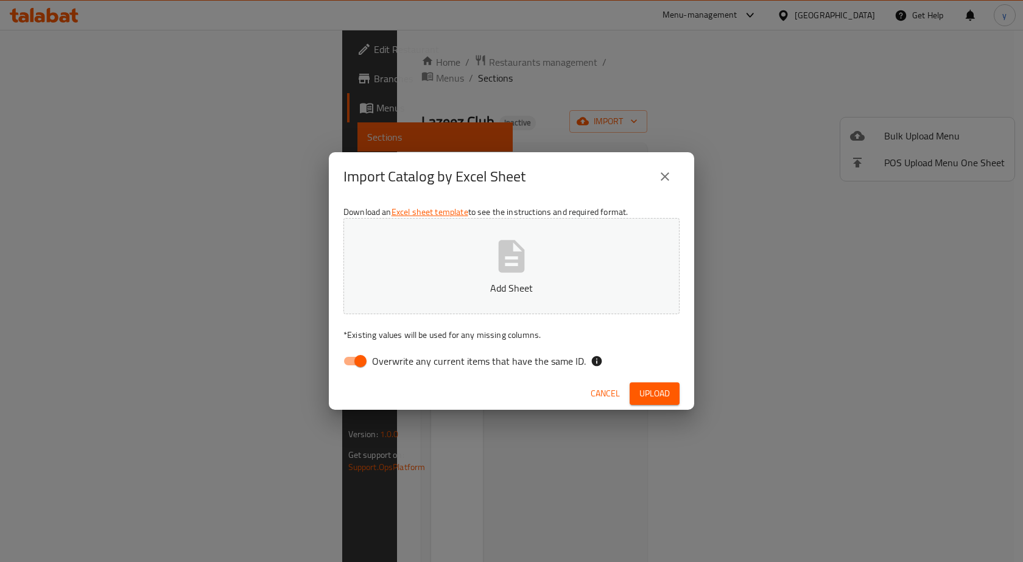
click at [359, 365] on input "Overwrite any current items that have the same ID." at bounding box center [360, 361] width 69 height 23
checkbox input "false"
click at [488, 296] on button "Add Sheet" at bounding box center [512, 266] width 336 height 96
click at [649, 389] on span "Upload" at bounding box center [655, 393] width 30 height 15
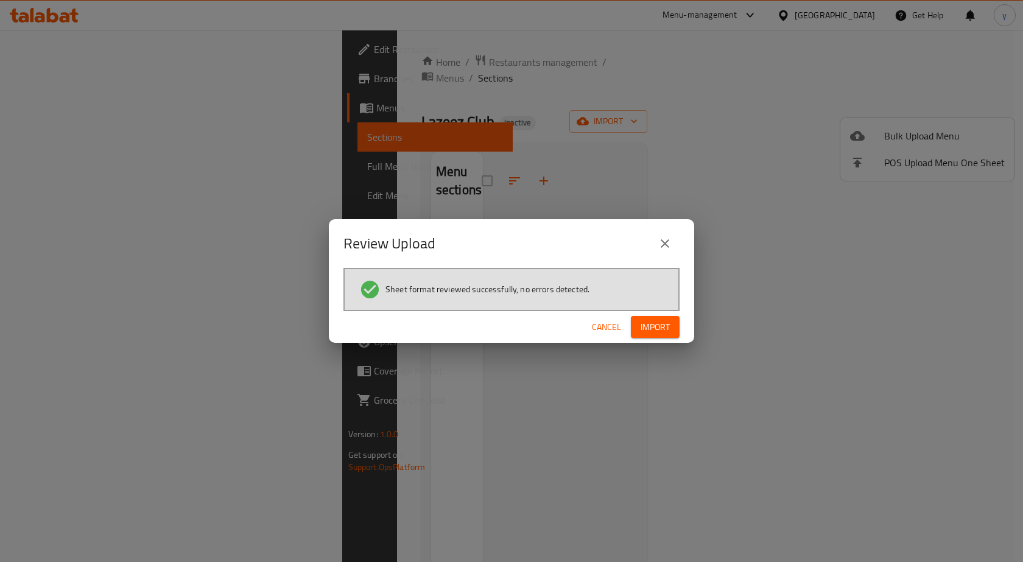
click at [654, 329] on span "Import" at bounding box center [655, 327] width 29 height 15
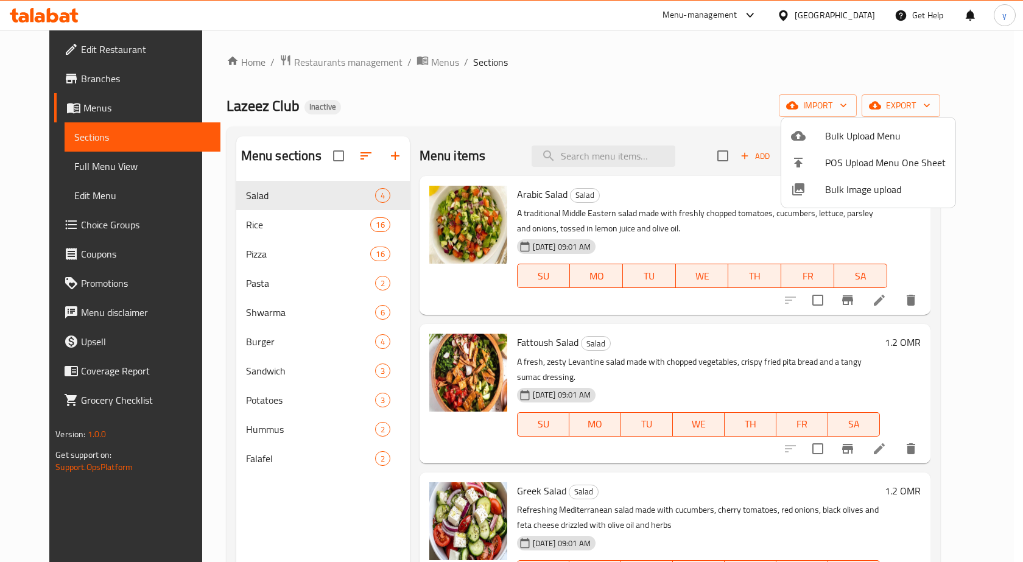
click at [681, 68] on div at bounding box center [511, 281] width 1023 height 562
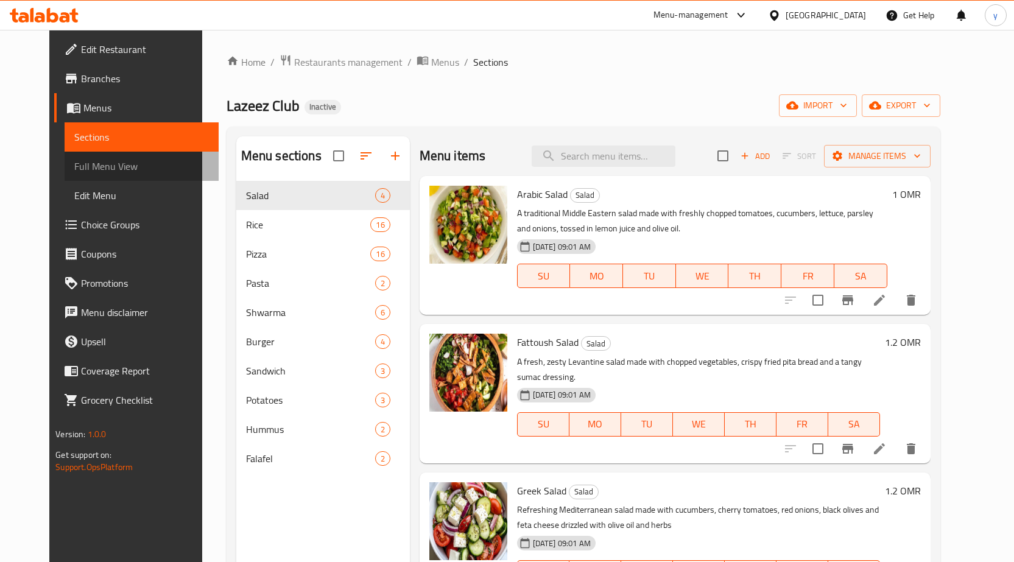
click at [94, 169] on span "Full Menu View" at bounding box center [141, 166] width 135 height 15
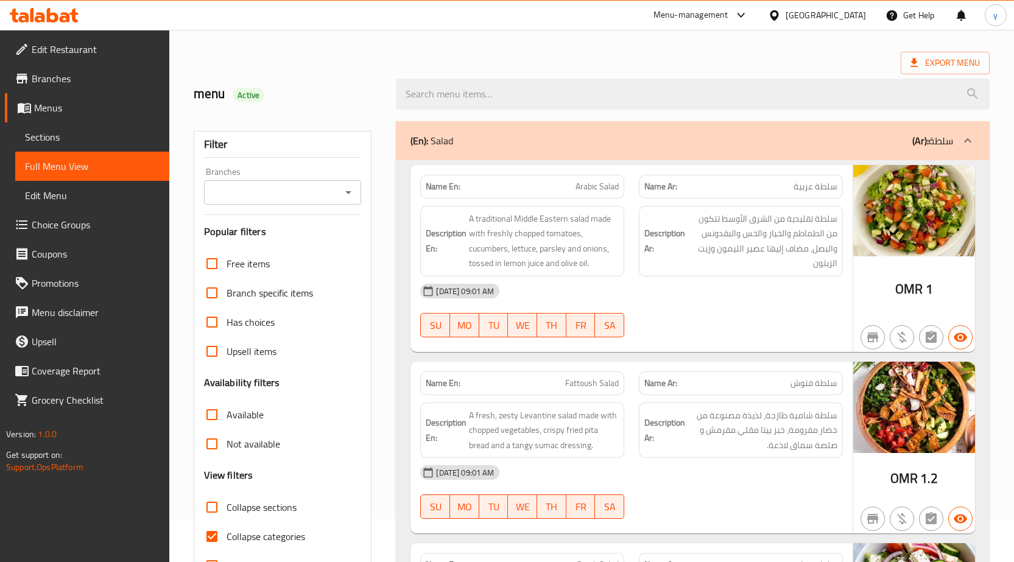
scroll to position [183, 0]
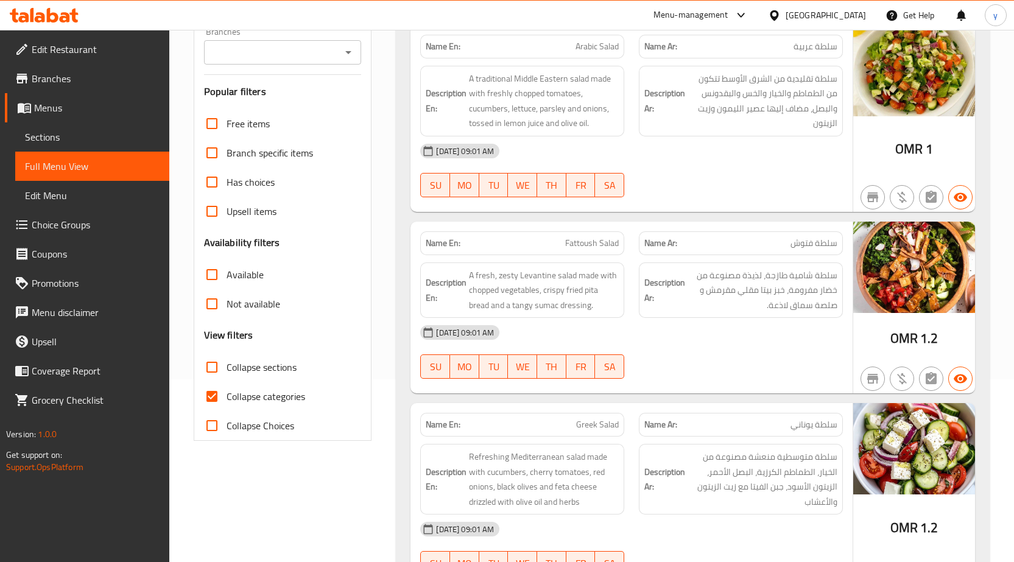
click at [209, 399] on input "Collapse categories" at bounding box center [211, 396] width 29 height 29
checkbox input "false"
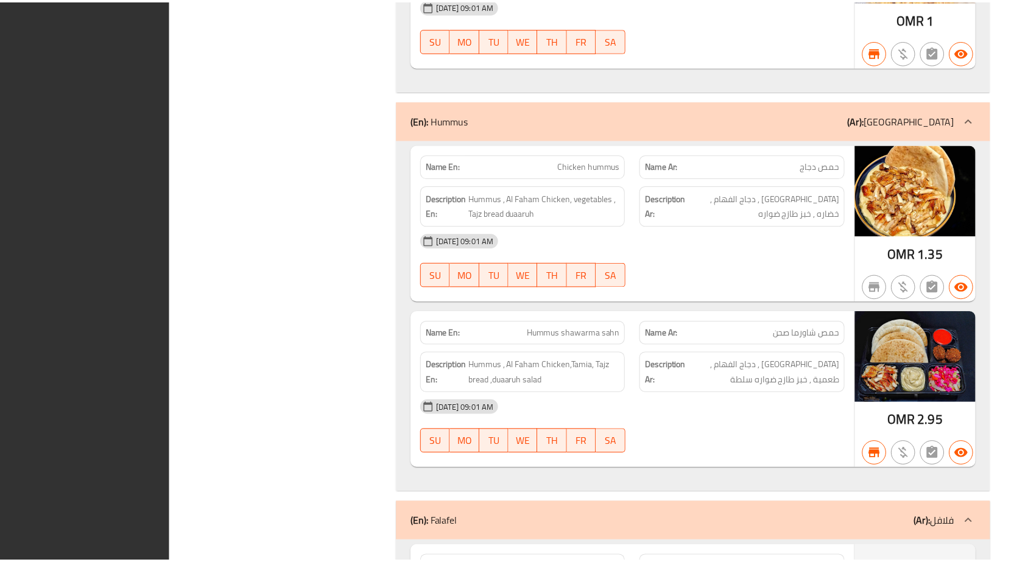
scroll to position [13567, 0]
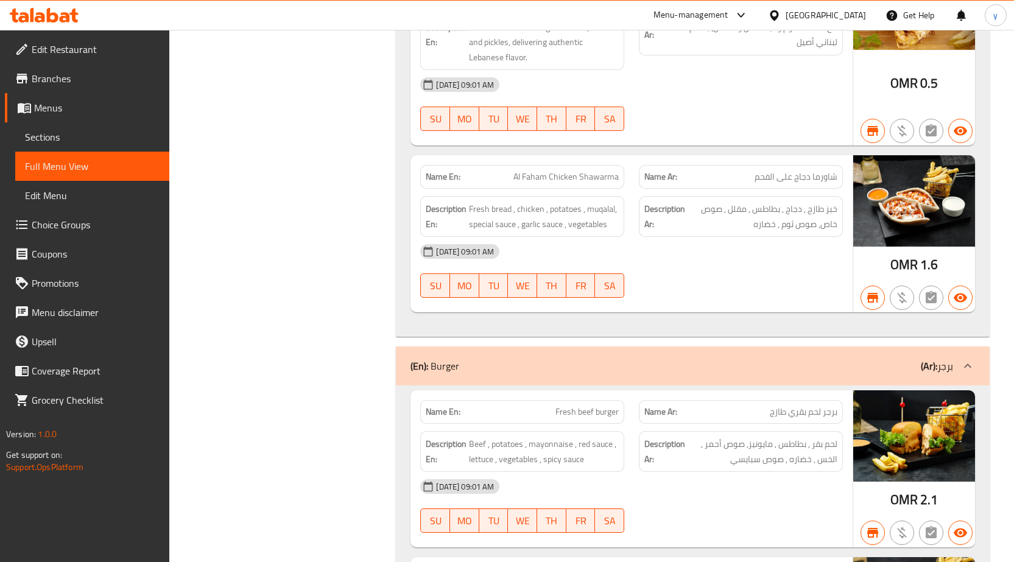
scroll to position [10917, 0]
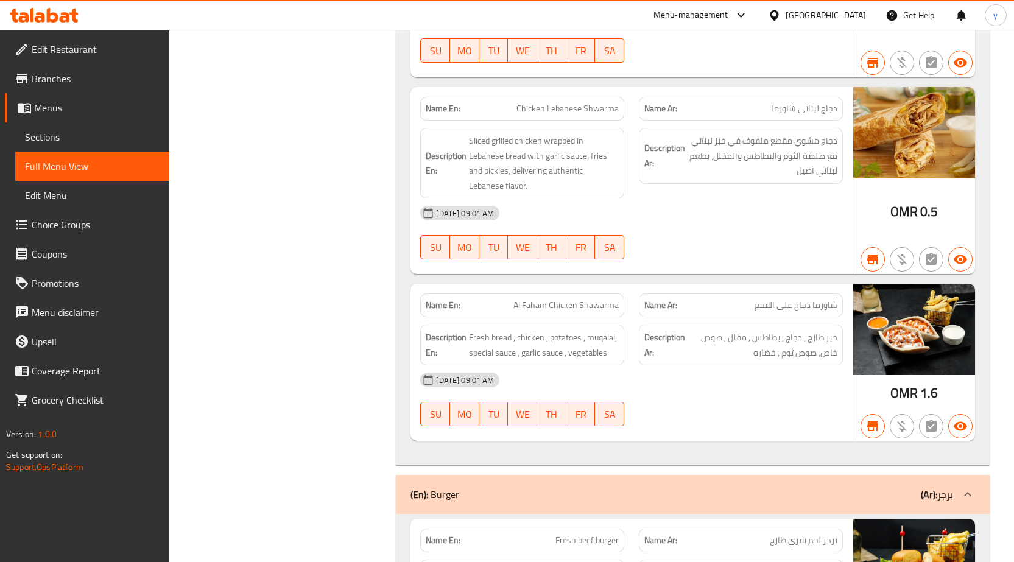
click at [70, 44] on span "Edit Restaurant" at bounding box center [96, 49] width 128 height 15
